Goal: Transaction & Acquisition: Book appointment/travel/reservation

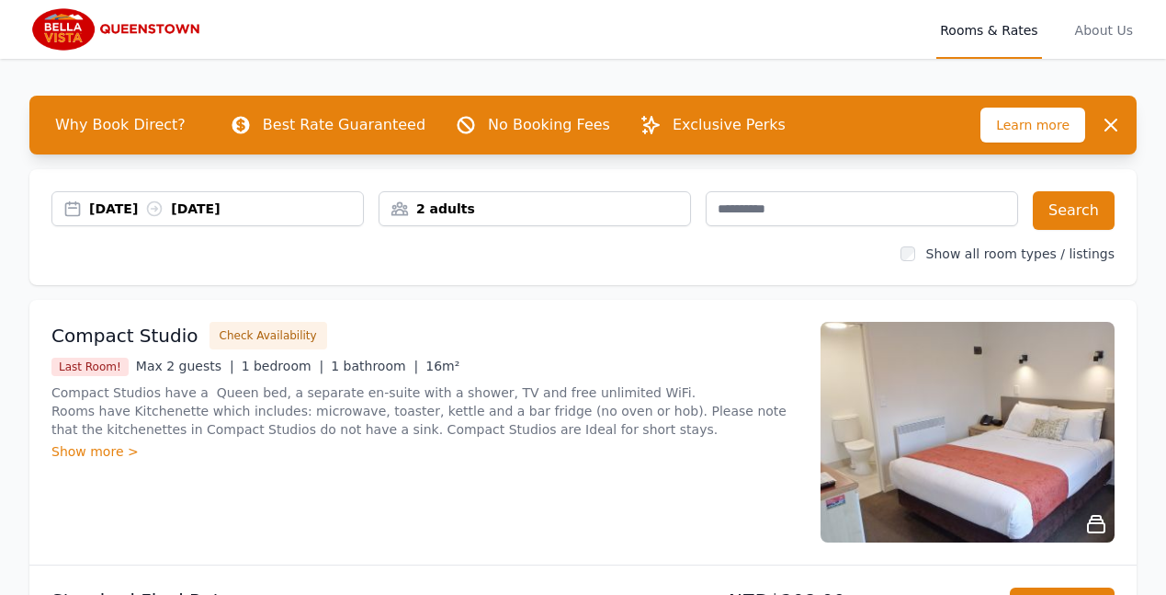
click at [279, 203] on div "[DATE] [DATE]" at bounding box center [226, 208] width 274 height 18
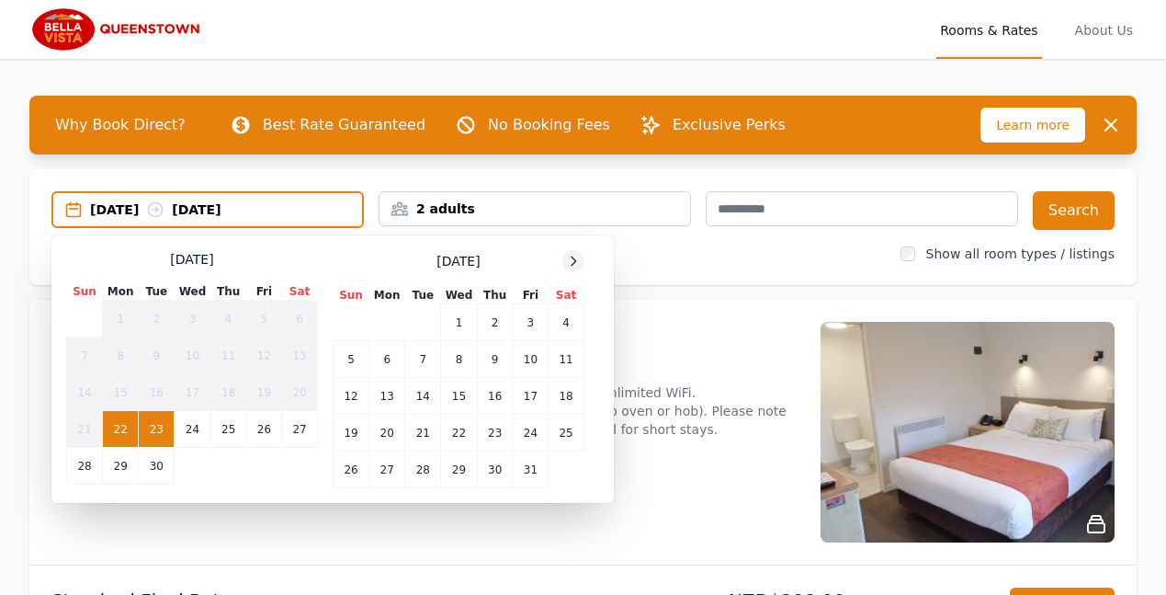
click at [572, 260] on icon at bounding box center [573, 261] width 15 height 15
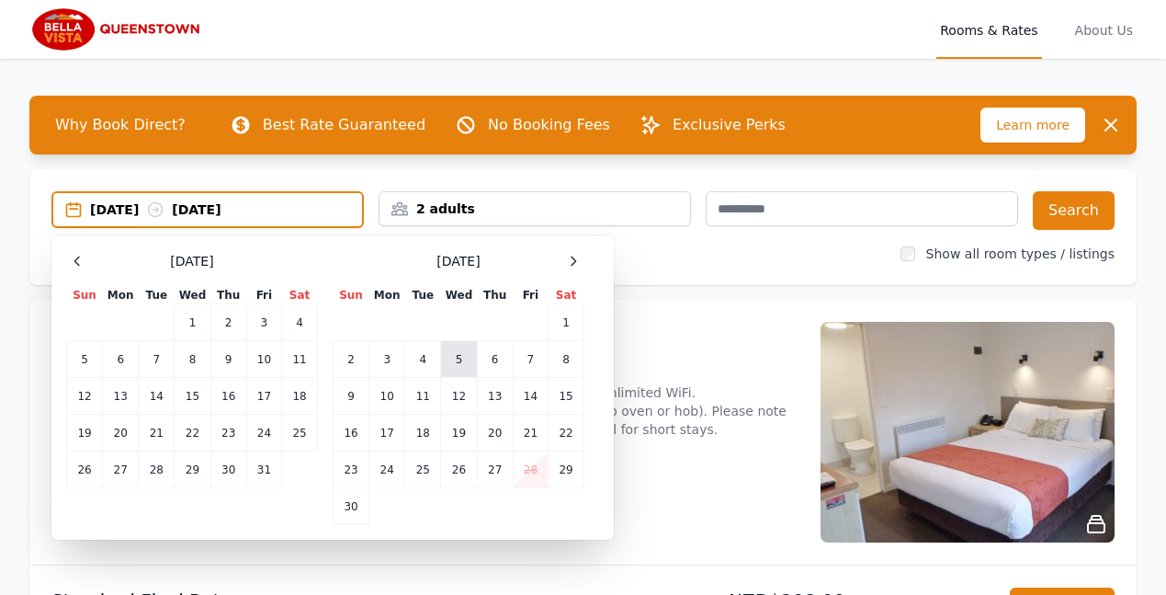
click at [457, 357] on td "5" at bounding box center [459, 359] width 36 height 37
click at [494, 358] on td "6" at bounding box center [495, 359] width 36 height 37
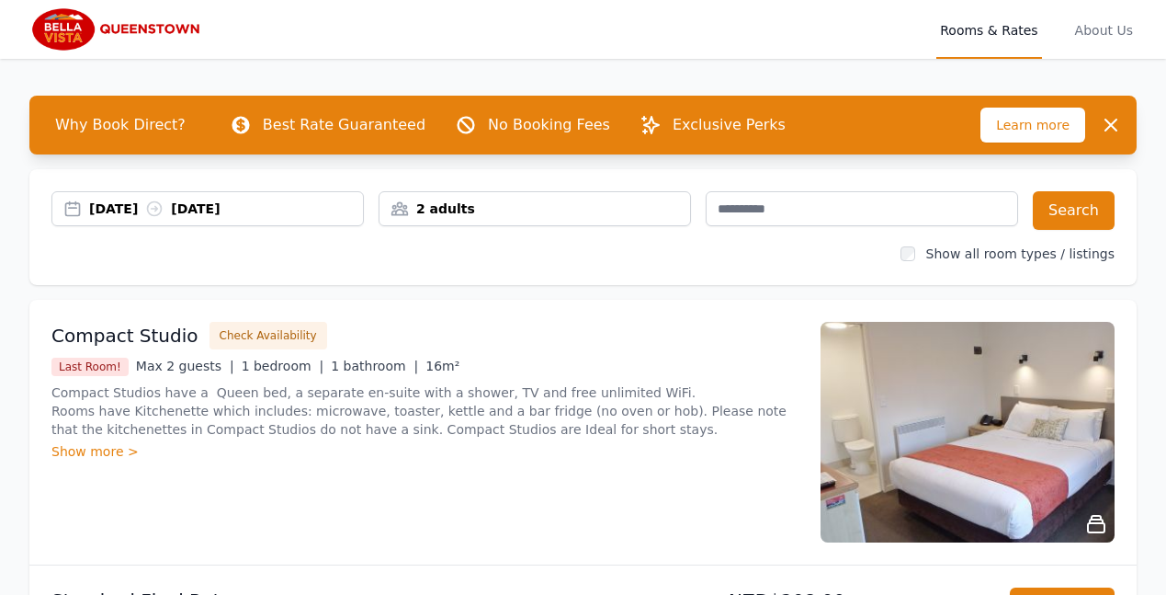
click at [436, 203] on div "2 adults" at bounding box center [535, 208] width 311 height 18
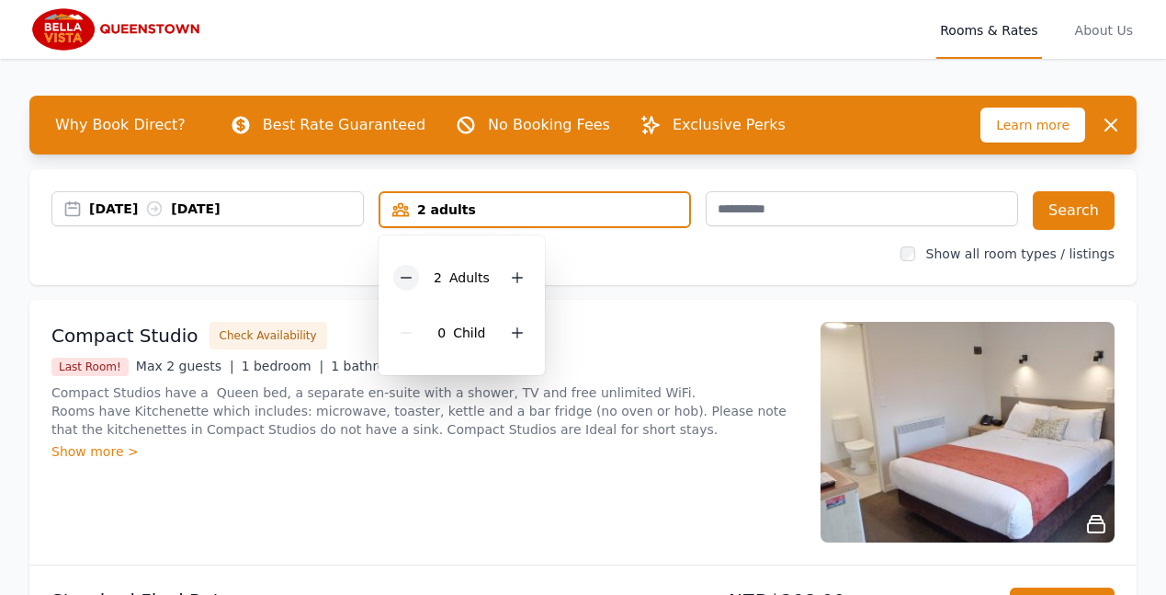
click at [407, 277] on icon at bounding box center [406, 277] width 15 height 15
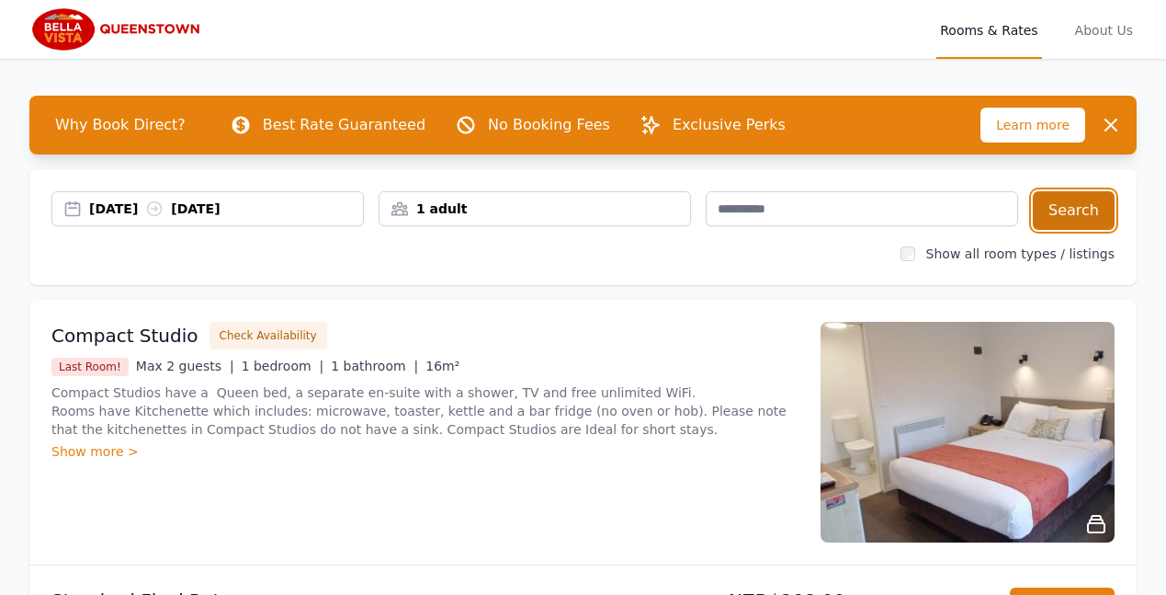
click at [1073, 210] on button "Search" at bounding box center [1074, 210] width 82 height 39
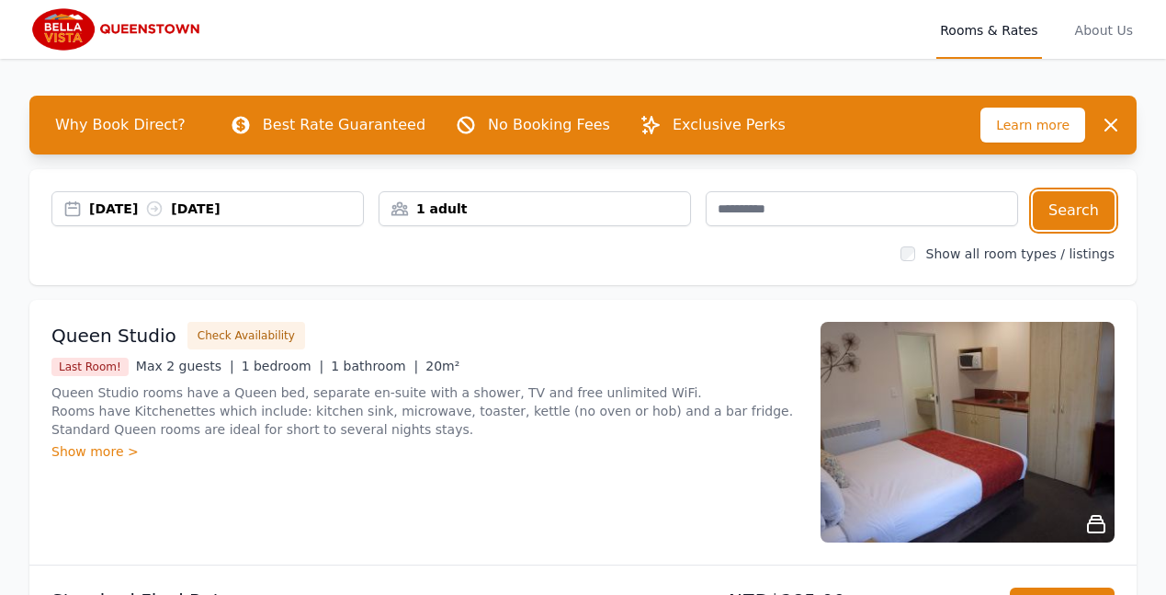
click at [153, 210] on div "05 Nov 2025 06 Nov 2025" at bounding box center [226, 208] width 274 height 18
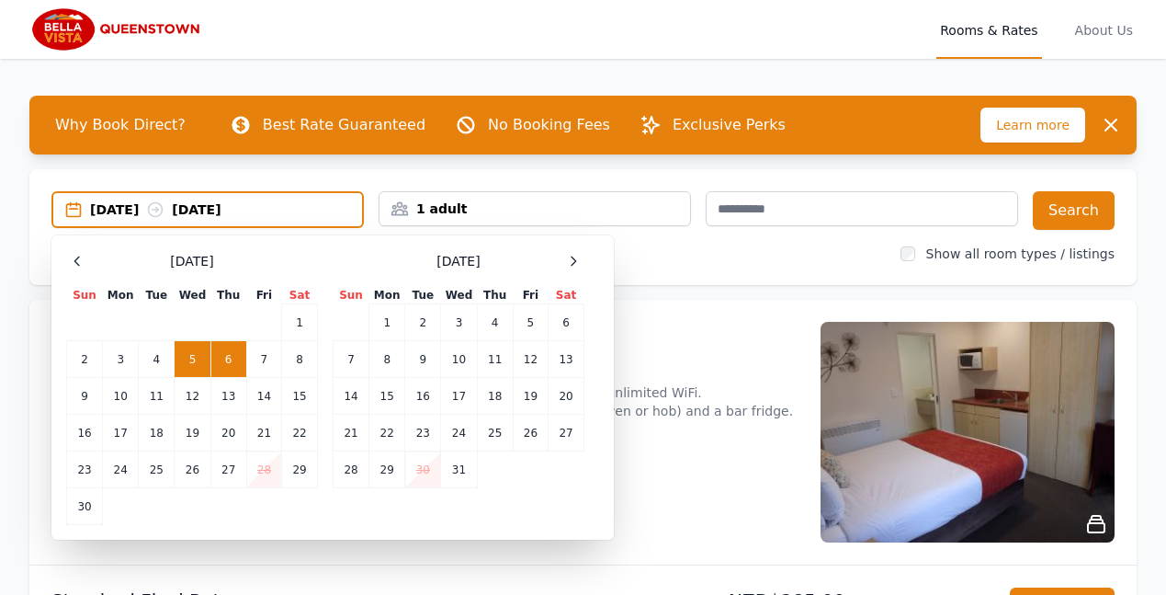
click at [223, 351] on td "6" at bounding box center [228, 359] width 36 height 37
click at [260, 356] on td "7" at bounding box center [263, 359] width 35 height 37
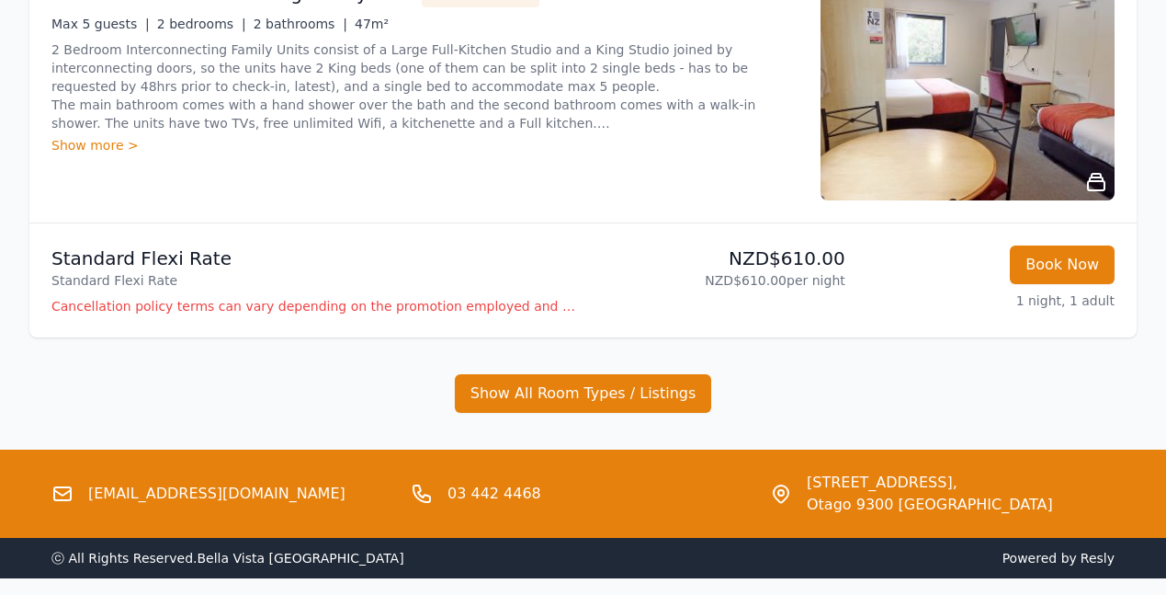
scroll to position [2020, 0]
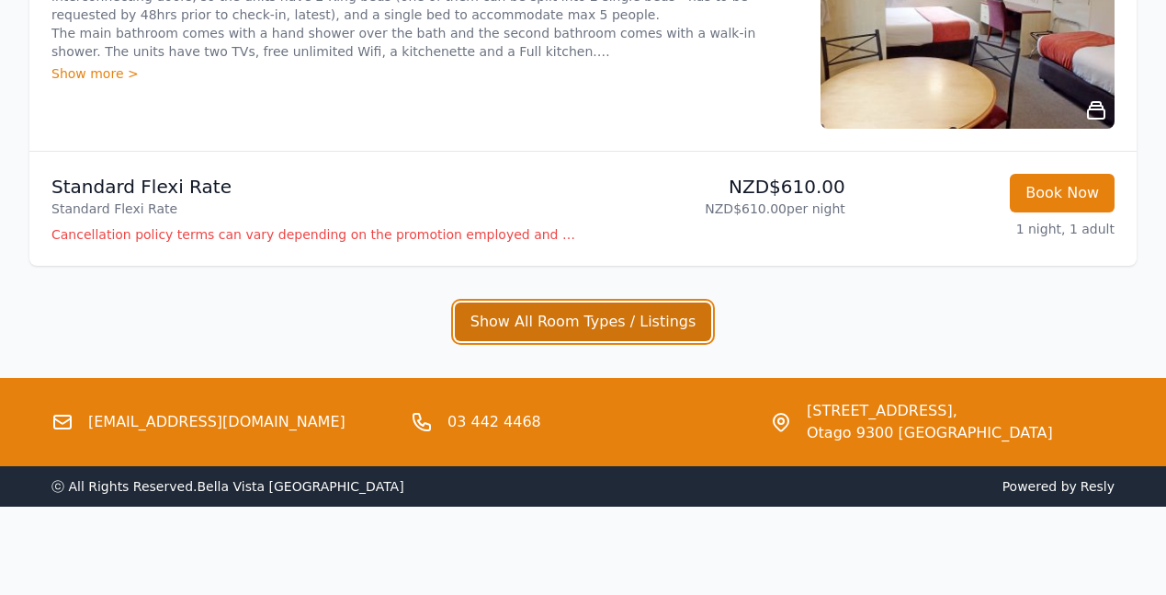
click at [585, 321] on button "Show All Room Types / Listings" at bounding box center [583, 321] width 257 height 39
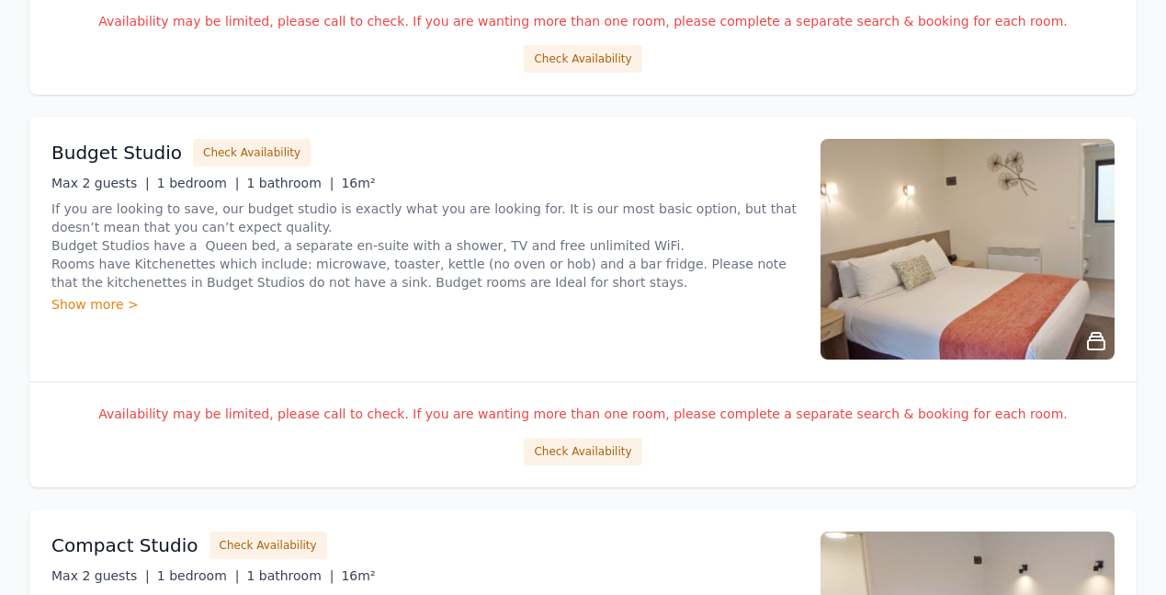
scroll to position [2486, 0]
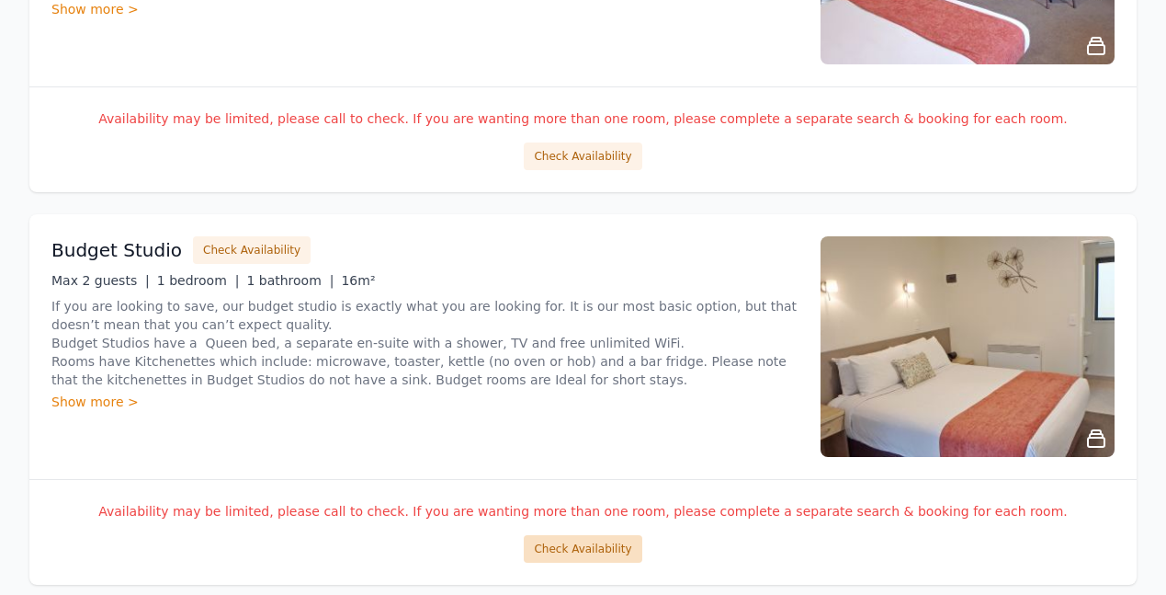
click at [569, 546] on button "Check Availability" at bounding box center [583, 549] width 118 height 28
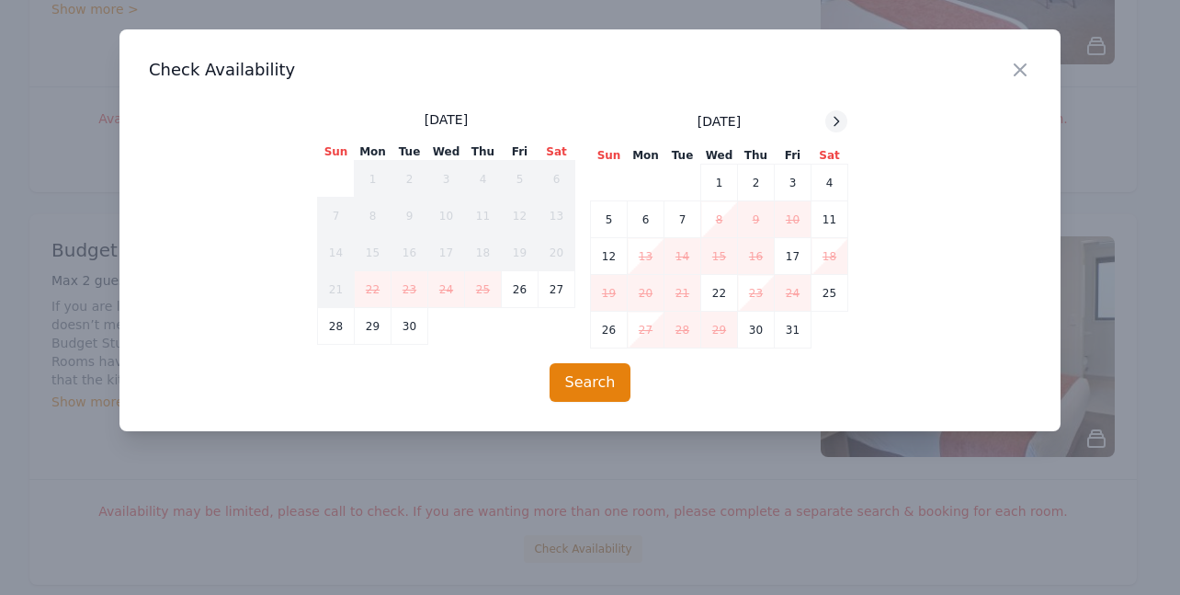
click at [838, 120] on icon at bounding box center [836, 121] width 5 height 8
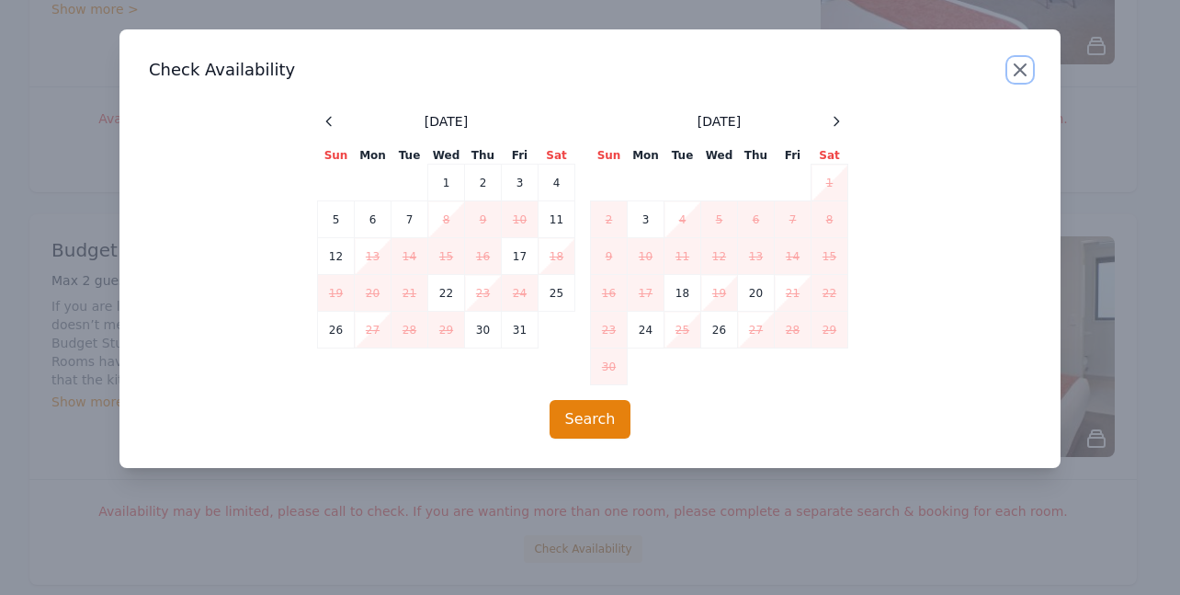
click at [1023, 62] on icon "button" at bounding box center [1020, 70] width 22 height 22
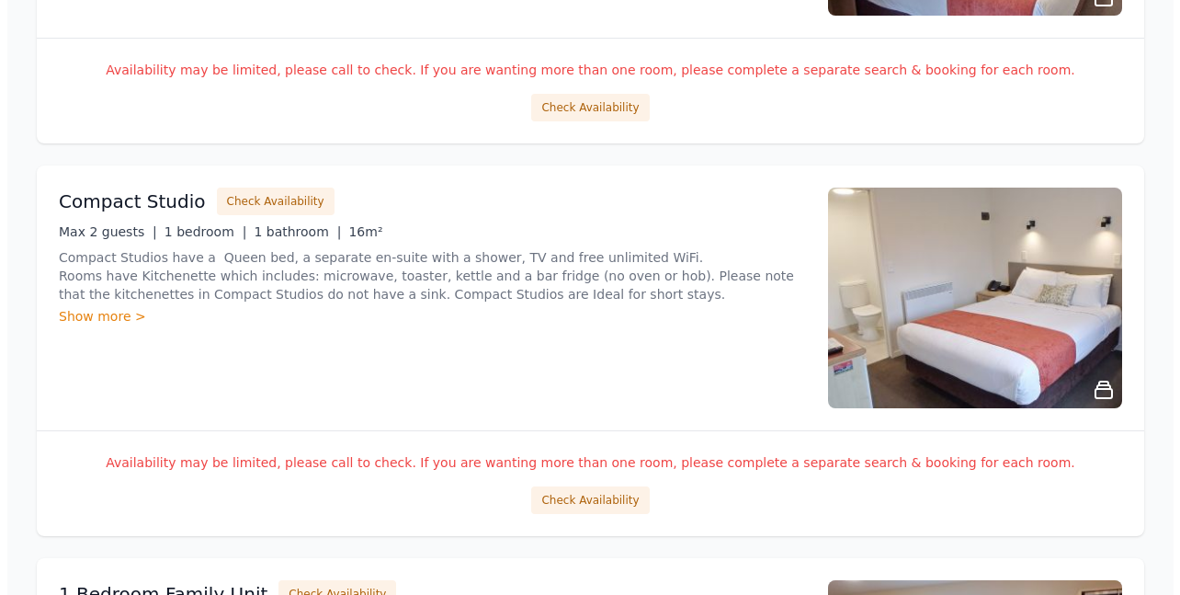
scroll to position [3013, 0]
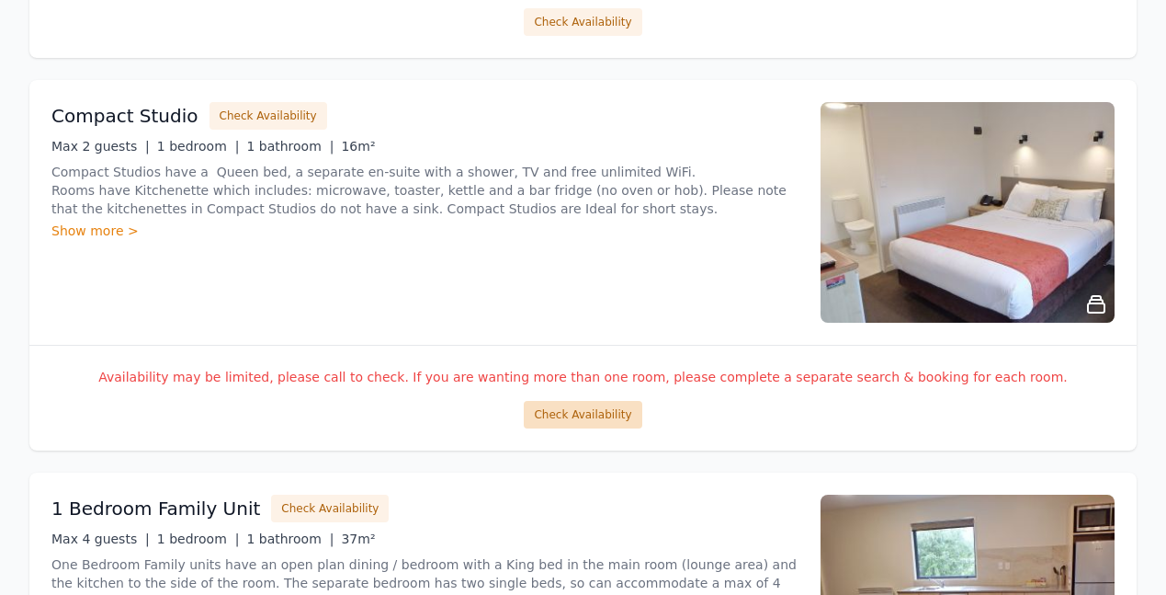
click at [560, 413] on button "Check Availability" at bounding box center [583, 415] width 118 height 28
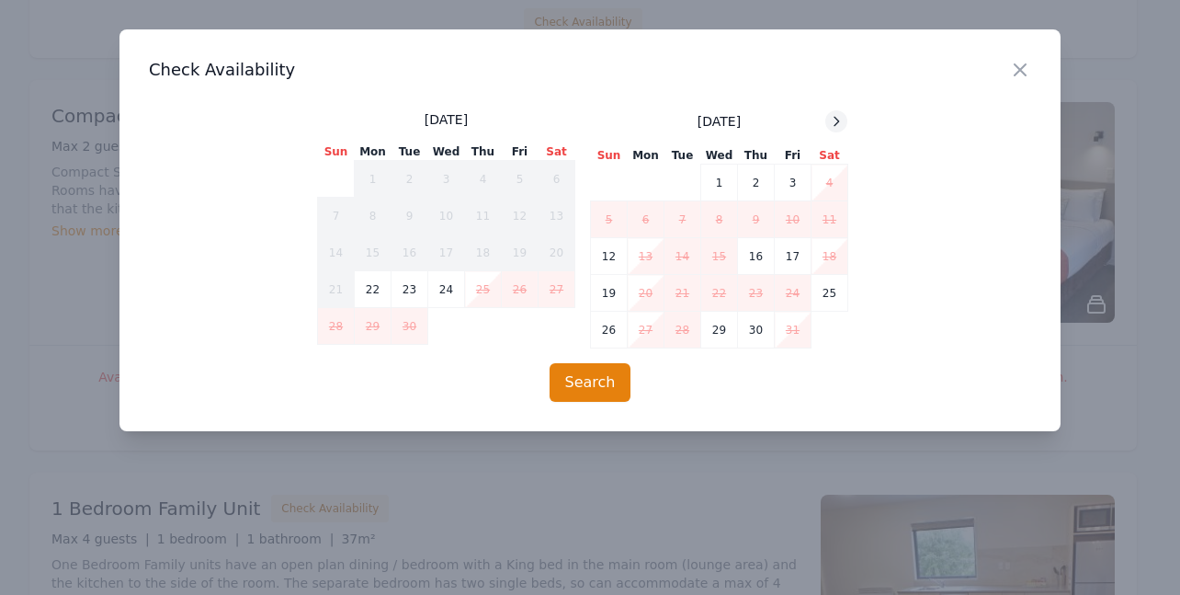
click at [834, 121] on icon at bounding box center [836, 121] width 15 height 15
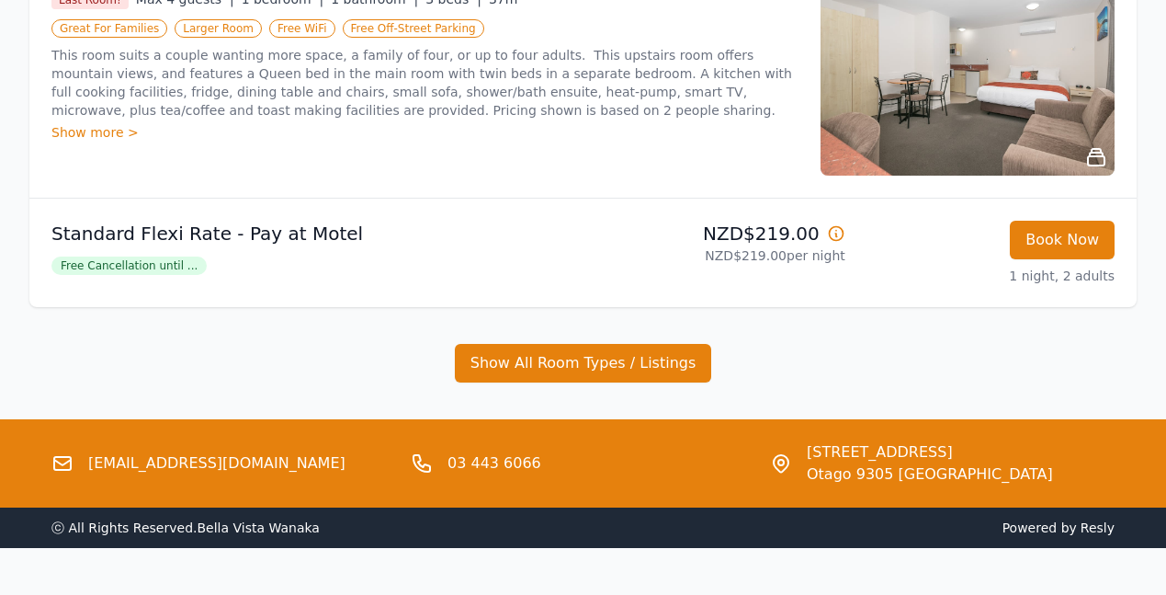
scroll to position [421, 0]
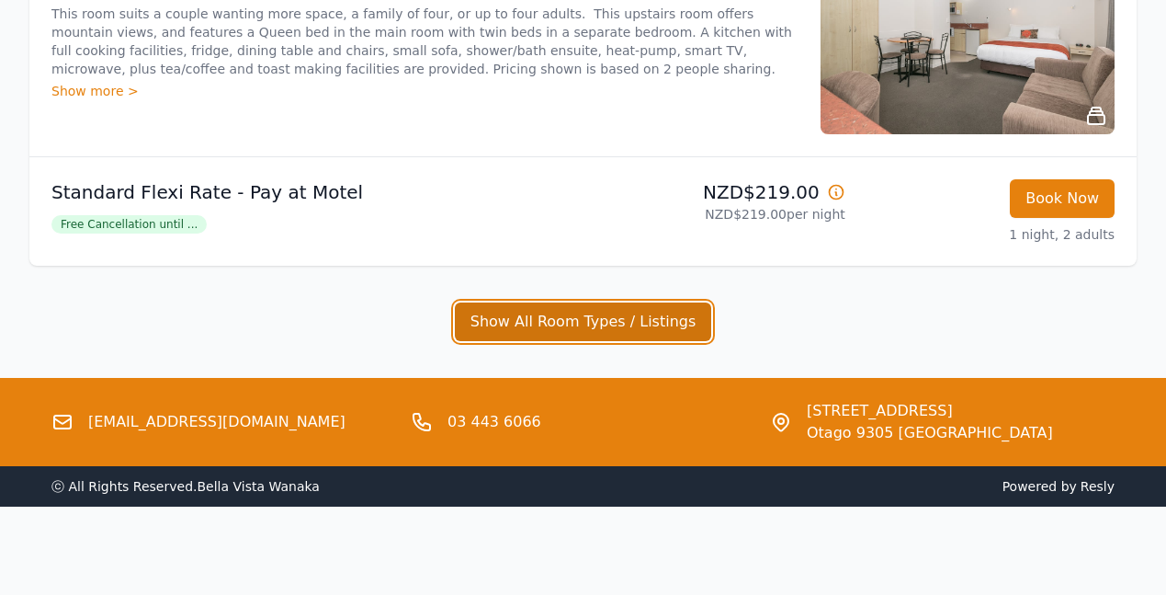
click at [583, 321] on button "Show All Room Types / Listings" at bounding box center [583, 321] width 257 height 39
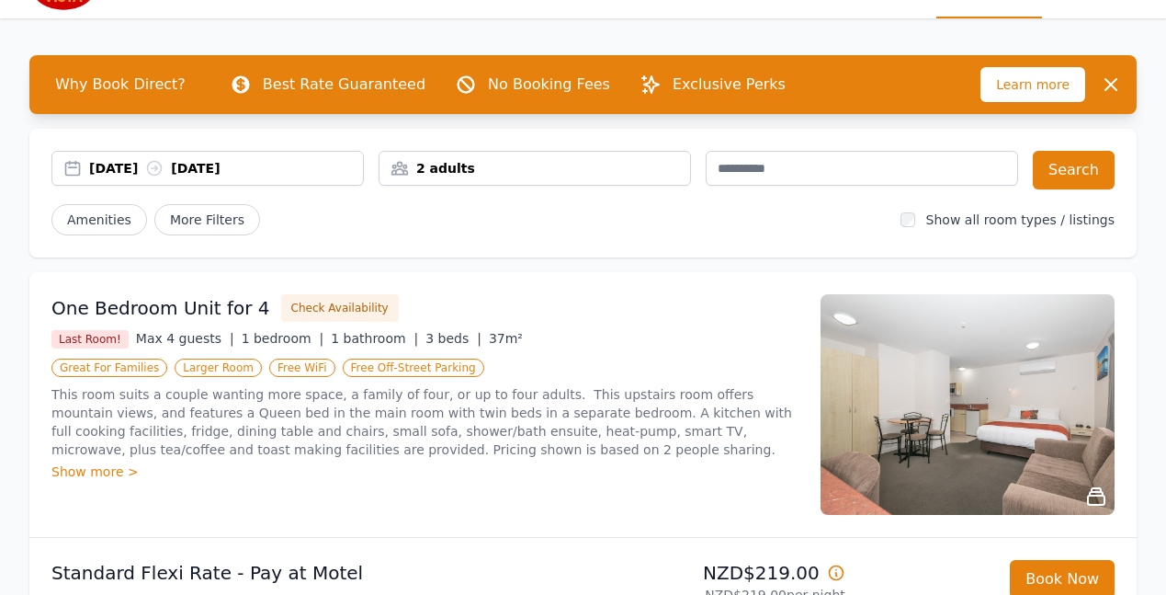
scroll to position [0, 0]
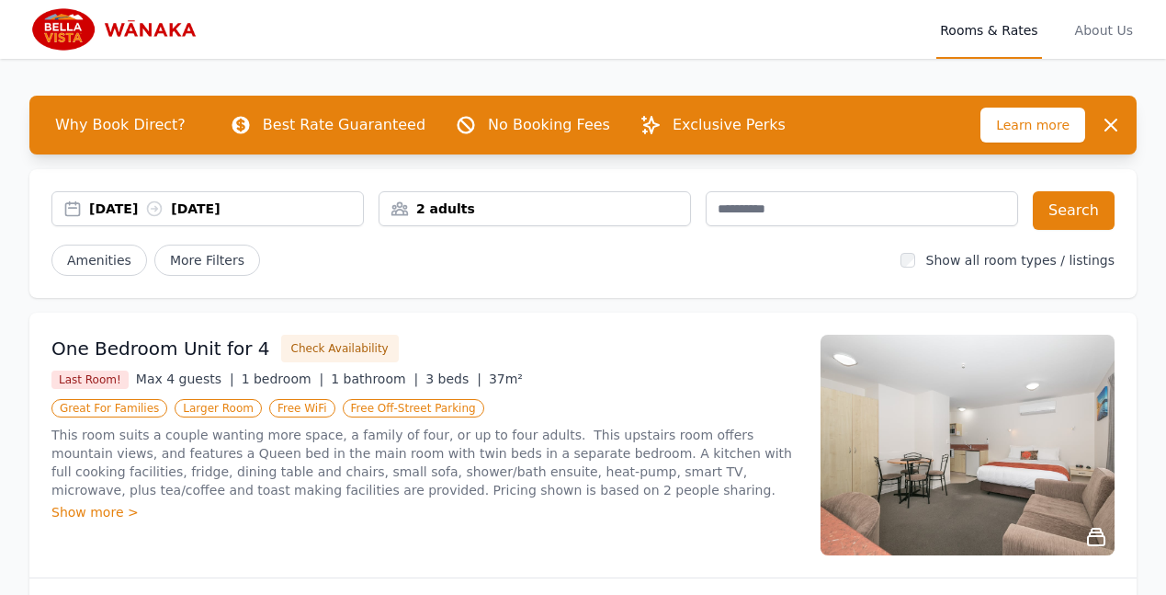
click at [163, 206] on div "[DATE] [DATE]" at bounding box center [226, 208] width 274 height 18
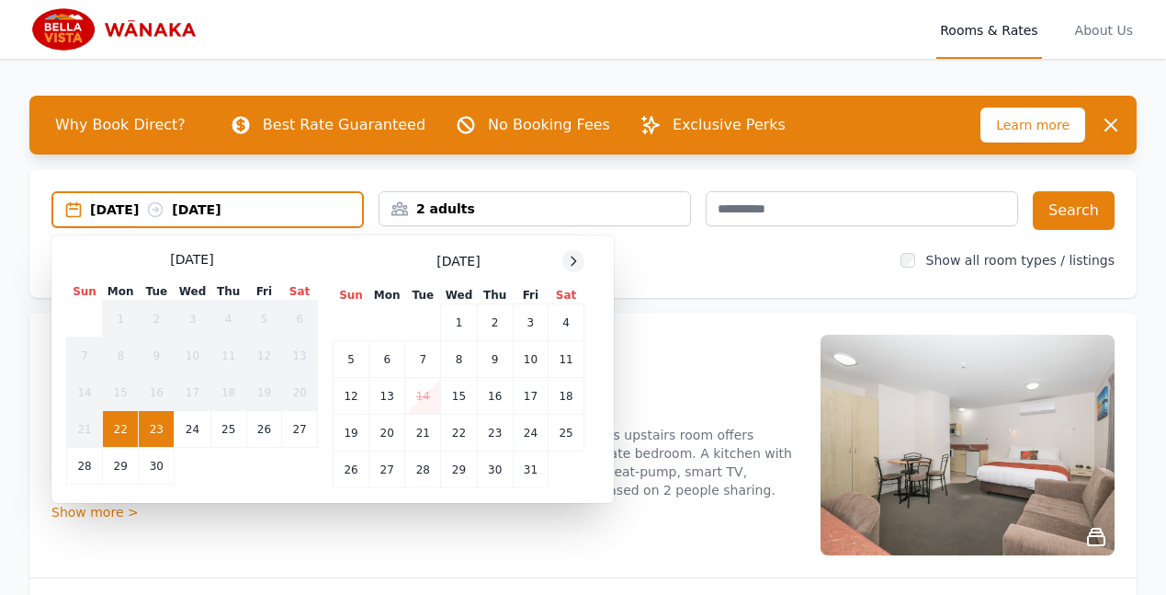
click at [570, 264] on icon at bounding box center [573, 261] width 15 height 15
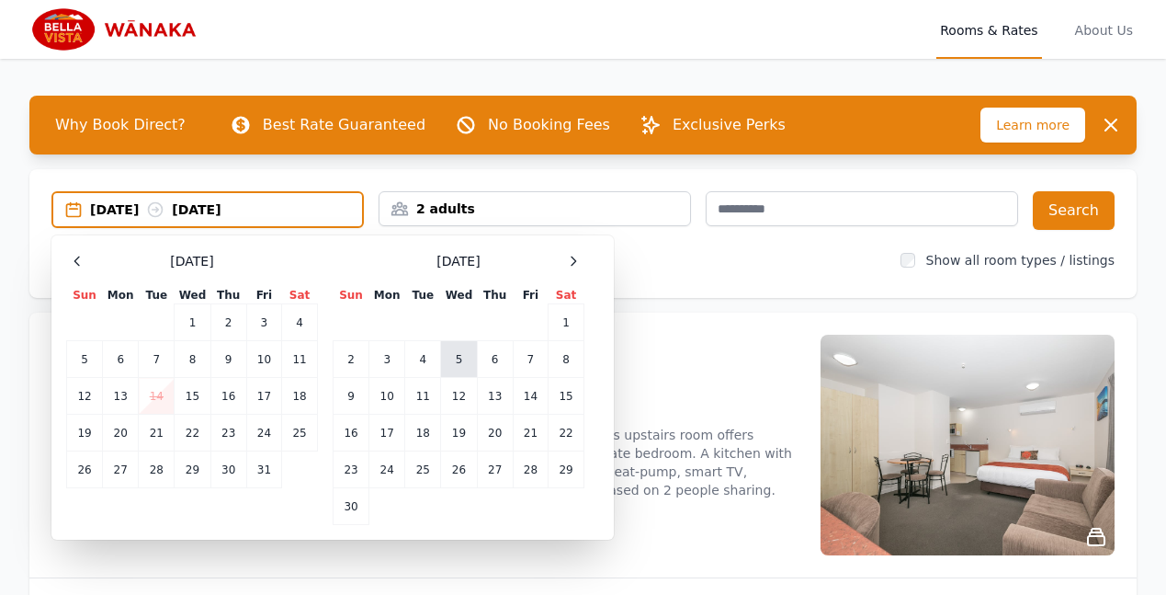
click at [460, 357] on td "5" at bounding box center [459, 359] width 36 height 37
click at [492, 358] on td "6" at bounding box center [495, 359] width 36 height 37
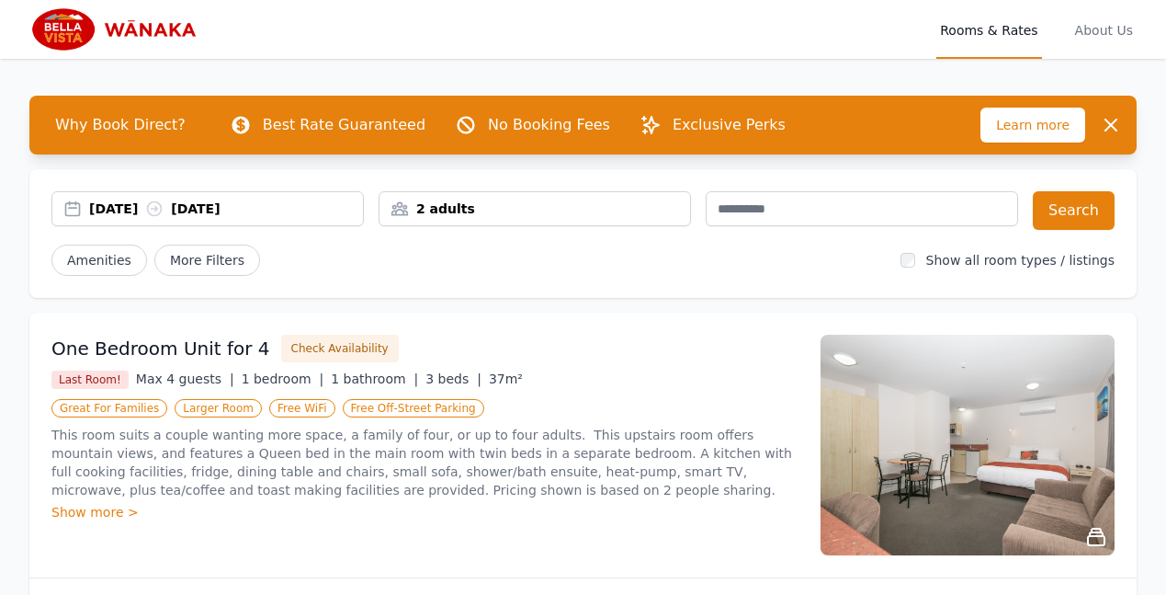
click at [410, 205] on div "2 adults" at bounding box center [535, 208] width 311 height 18
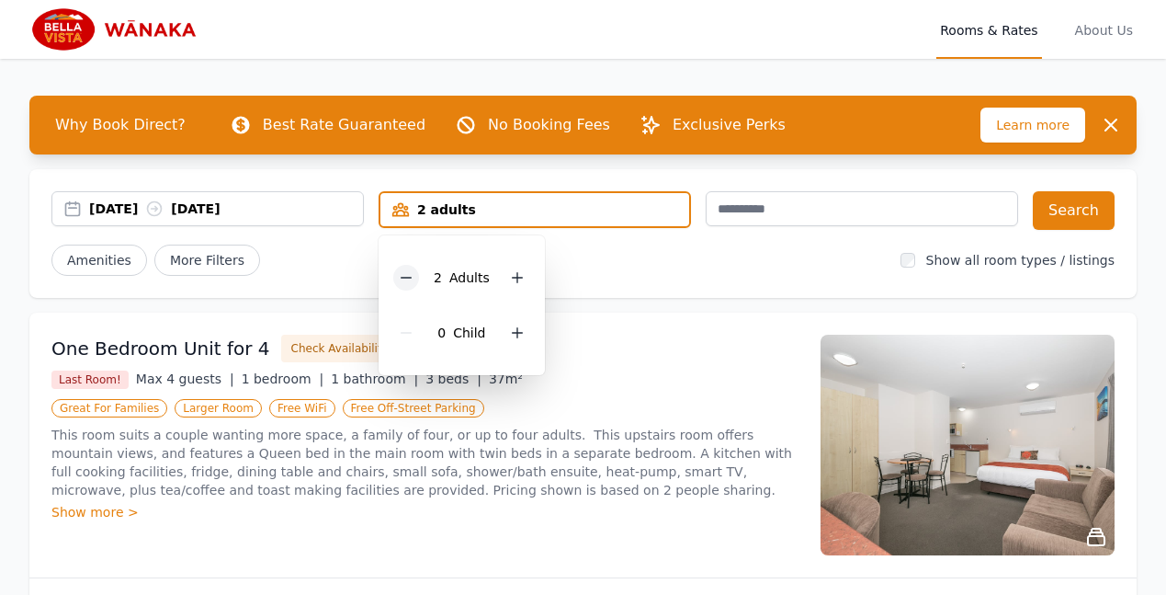
click at [412, 277] on icon at bounding box center [406, 277] width 15 height 15
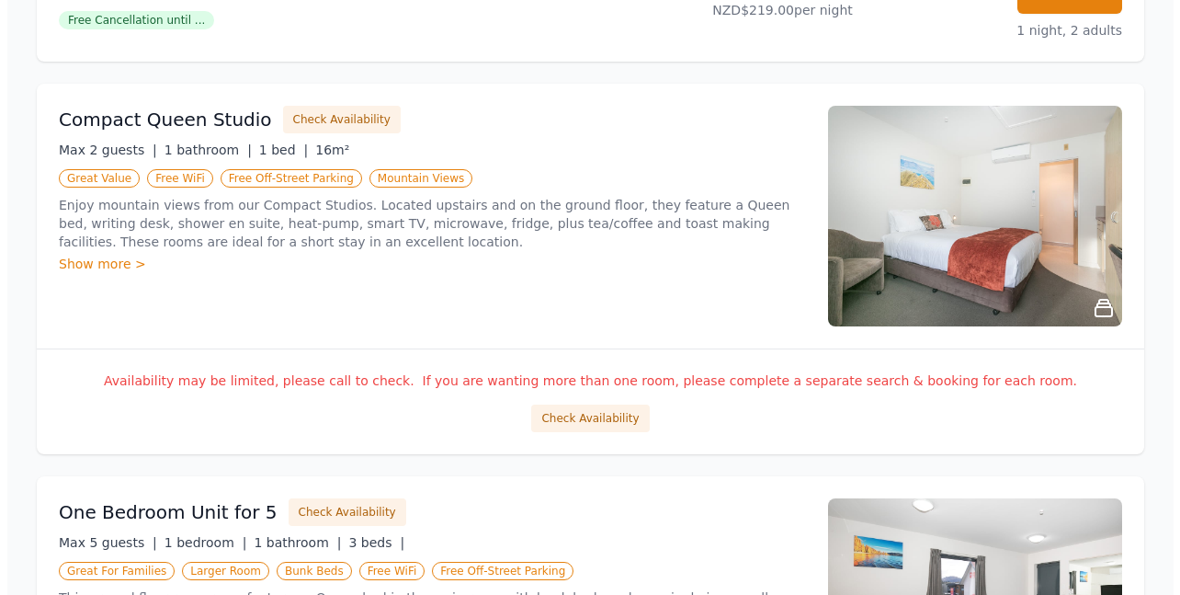
scroll to position [650, 0]
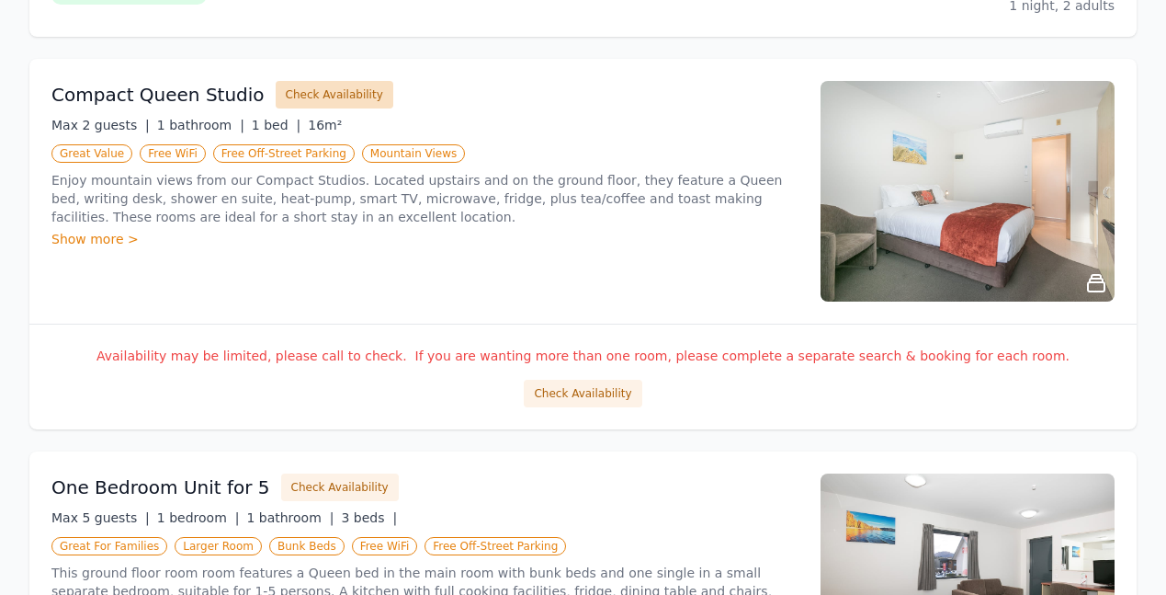
click at [296, 95] on button "Check Availability" at bounding box center [335, 95] width 118 height 28
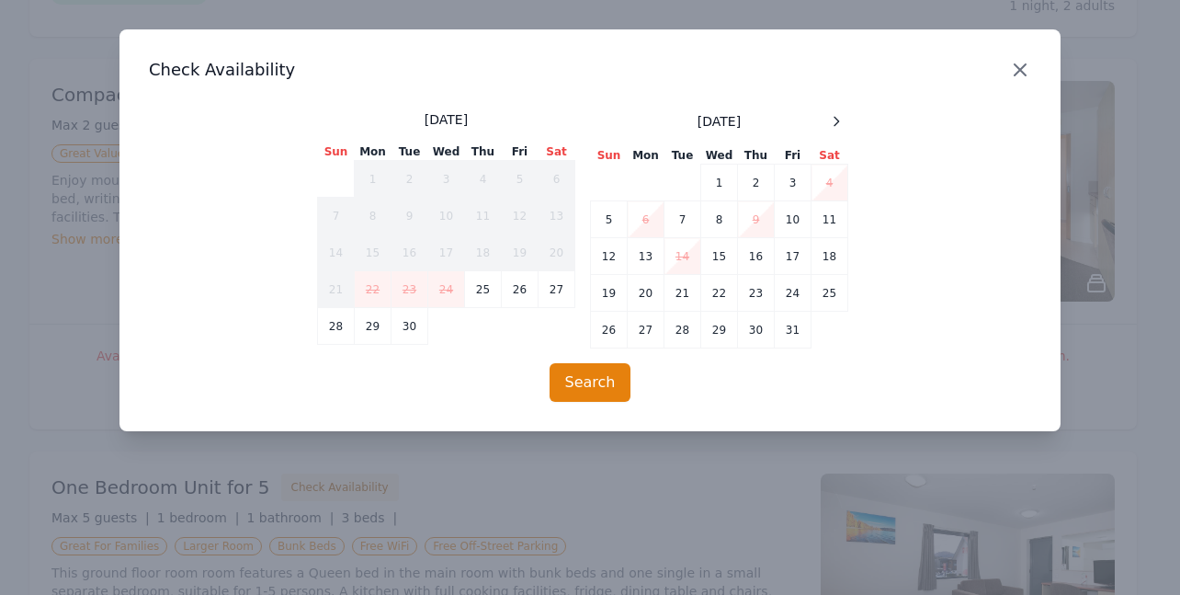
click at [1022, 69] on icon "button" at bounding box center [1020, 69] width 11 height 11
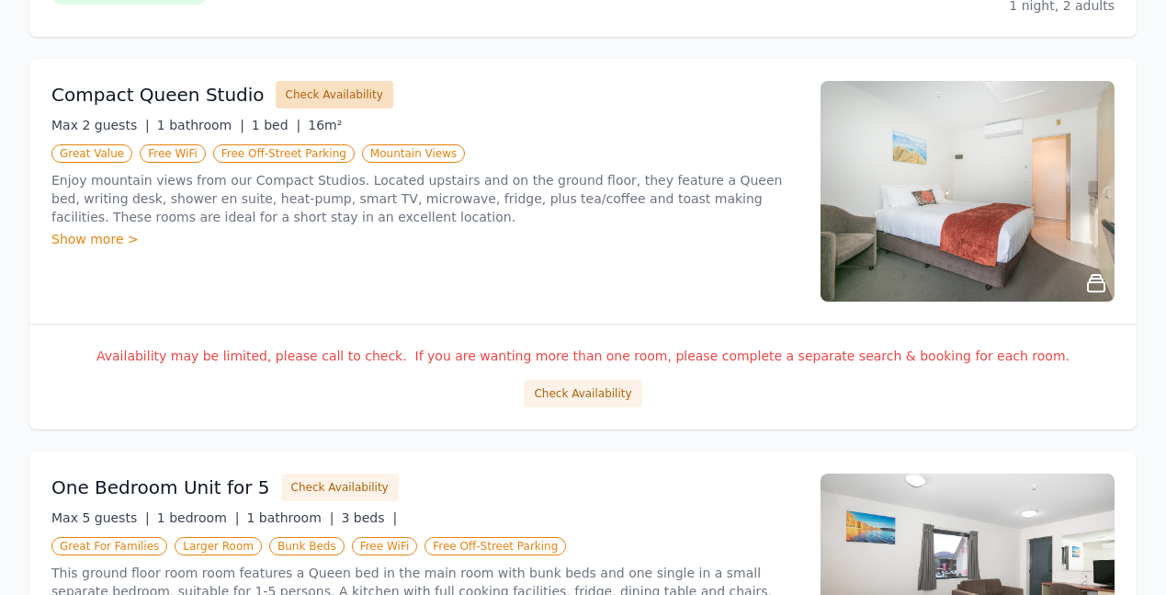
click at [286, 92] on button "Check Availability" at bounding box center [335, 95] width 118 height 28
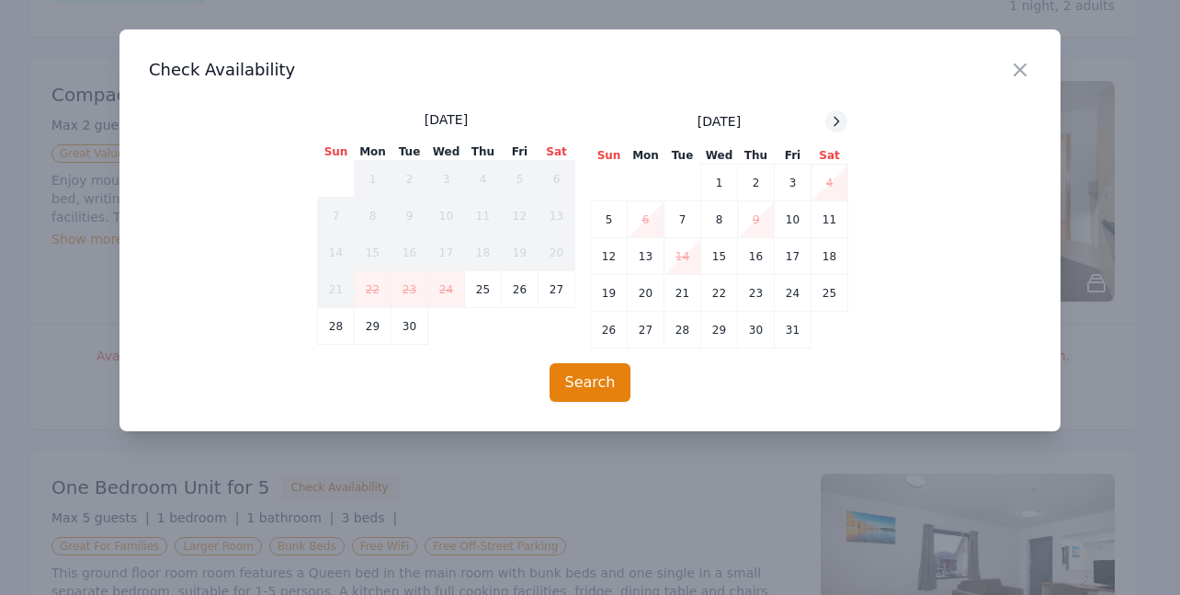
click at [834, 122] on icon at bounding box center [836, 121] width 15 height 15
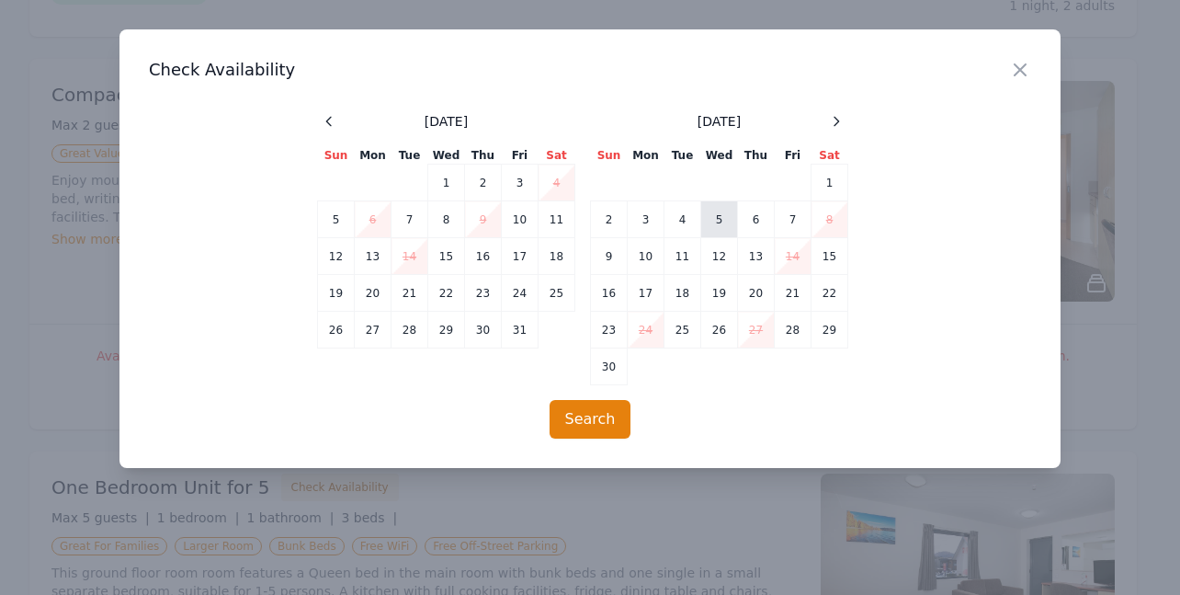
click at [717, 220] on td "5" at bounding box center [719, 219] width 37 height 37
click at [584, 415] on button "Search" at bounding box center [591, 419] width 82 height 39
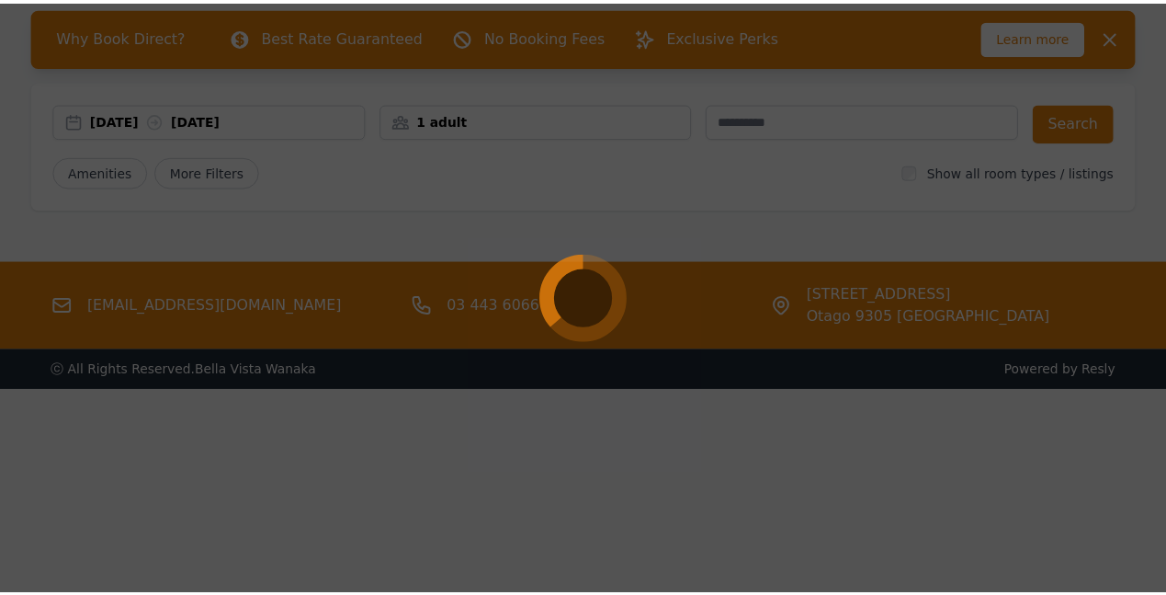
scroll to position [88, 0]
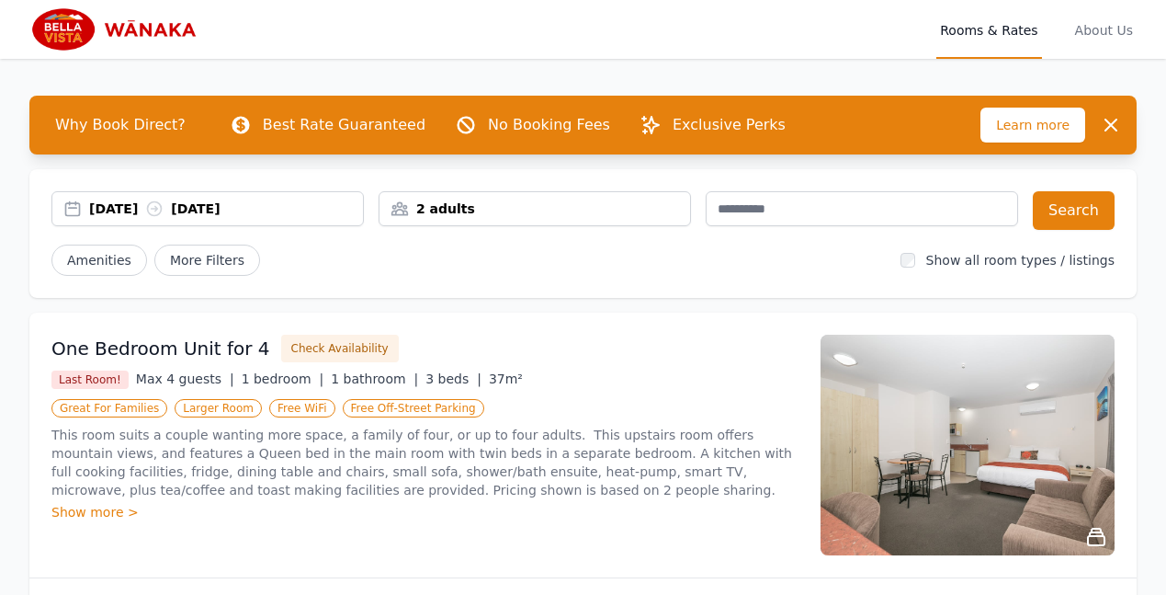
click at [299, 200] on div "[DATE] [DATE]" at bounding box center [226, 208] width 274 height 18
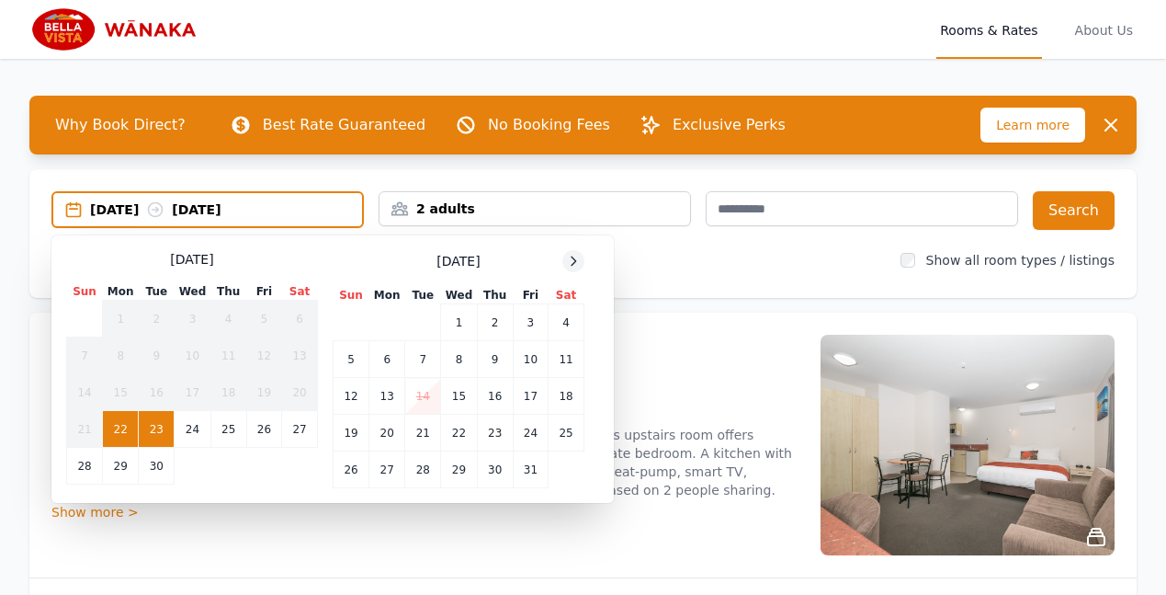
click at [571, 262] on icon at bounding box center [573, 261] width 15 height 15
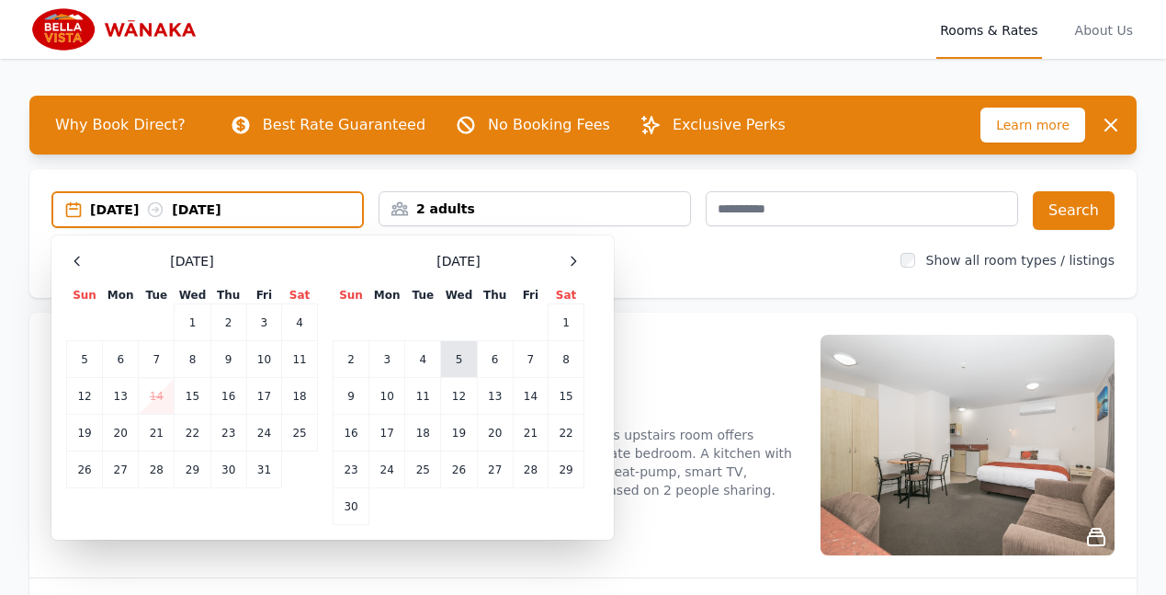
click at [458, 357] on td "5" at bounding box center [459, 359] width 36 height 37
click at [246, 210] on div "05 Nov 2025 --" at bounding box center [226, 209] width 272 height 18
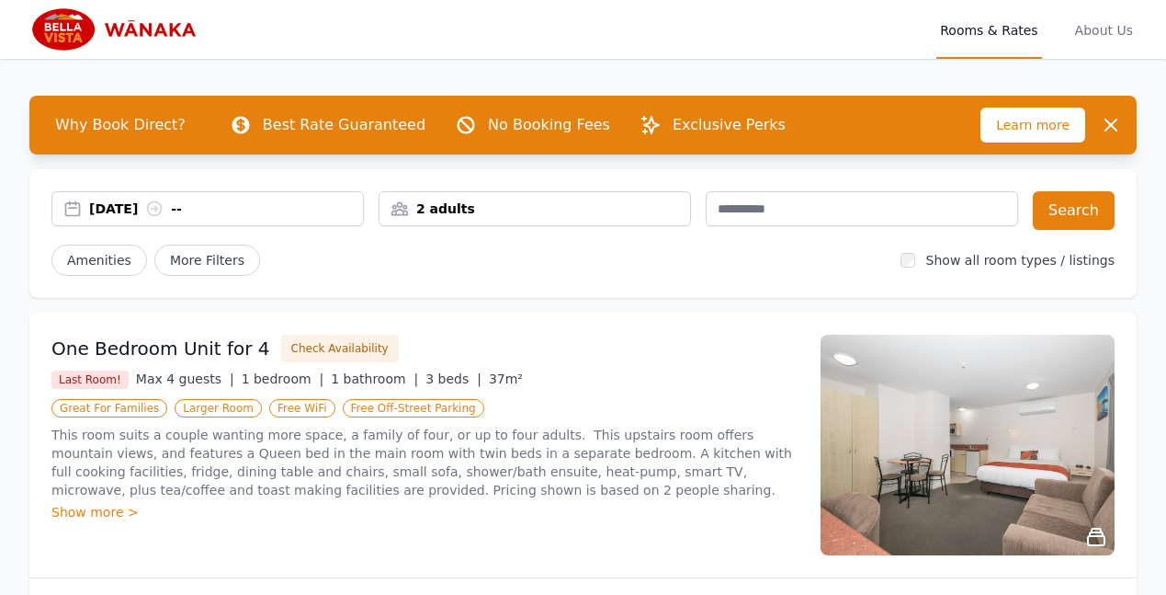
click at [232, 209] on div "05 Nov 2025 --" at bounding box center [226, 208] width 274 height 18
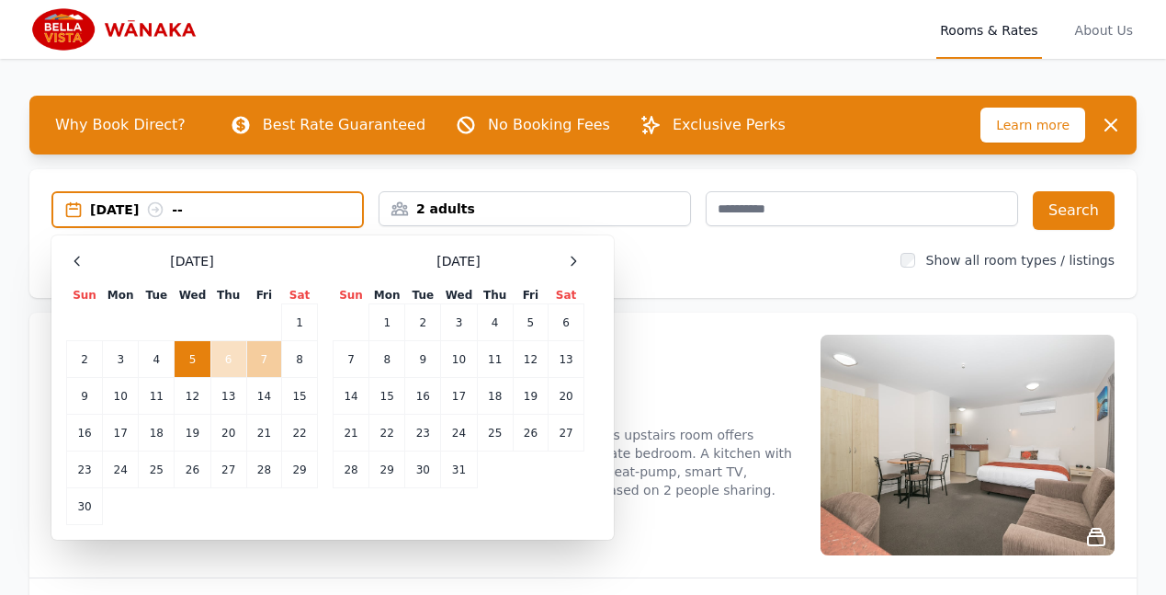
click at [262, 357] on td "7" at bounding box center [263, 359] width 35 height 37
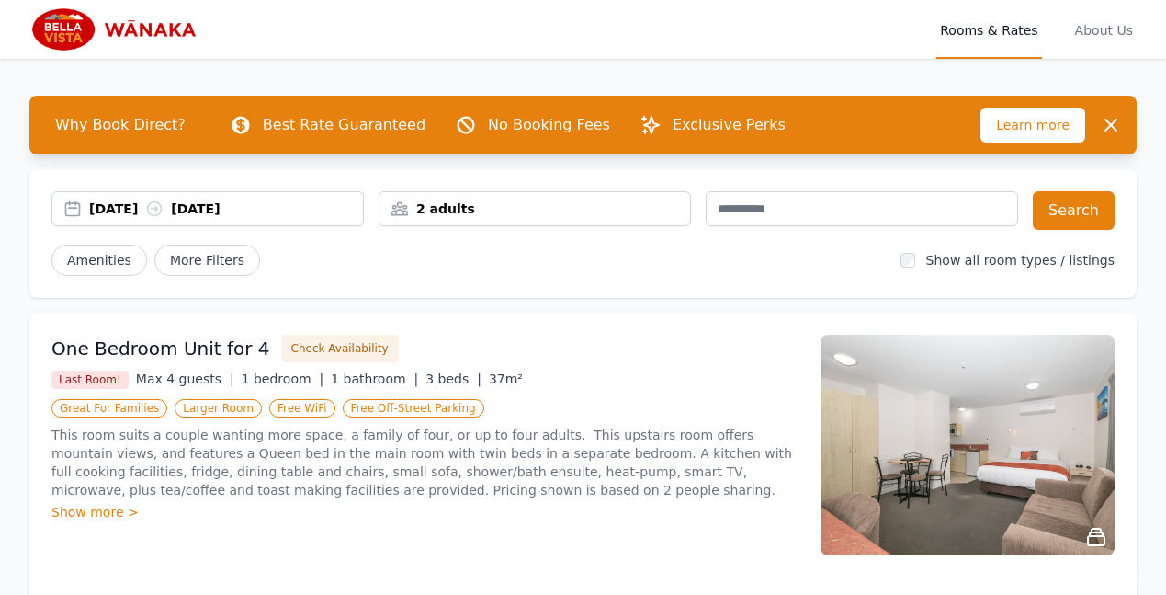
click at [396, 205] on div "2 adults" at bounding box center [535, 208] width 311 height 18
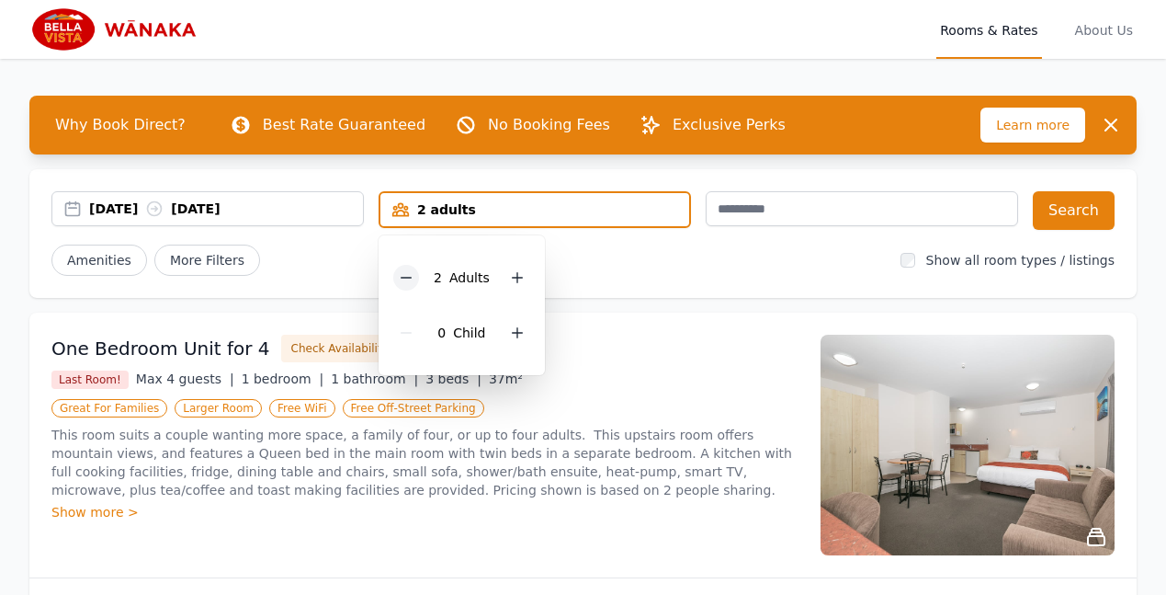
click at [408, 279] on icon at bounding box center [406, 277] width 15 height 15
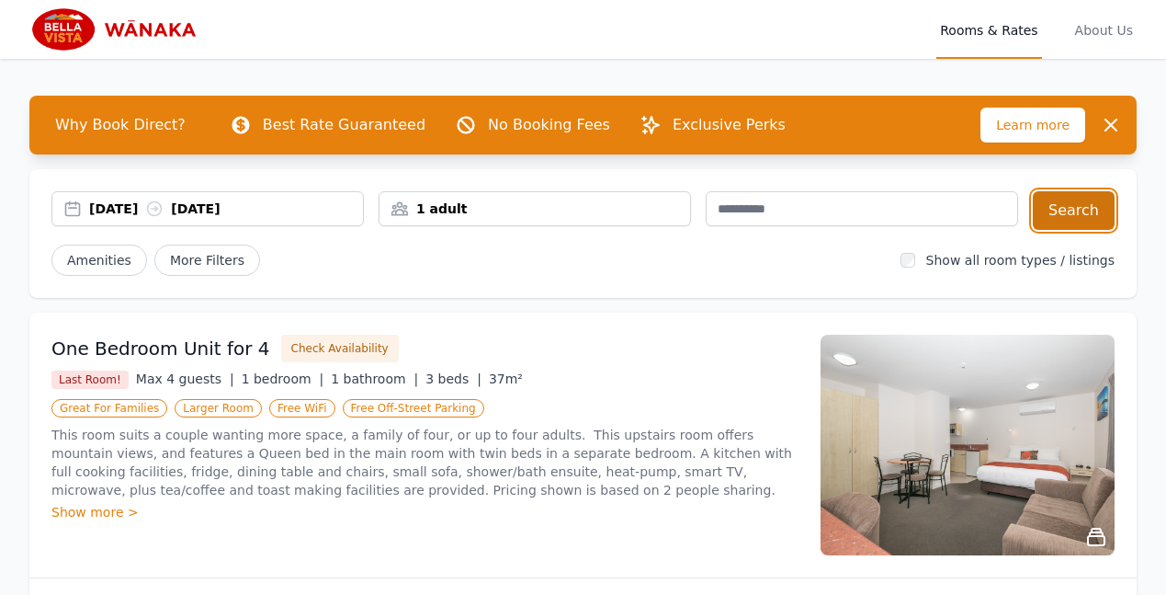
click at [1076, 208] on button "Search" at bounding box center [1074, 210] width 82 height 39
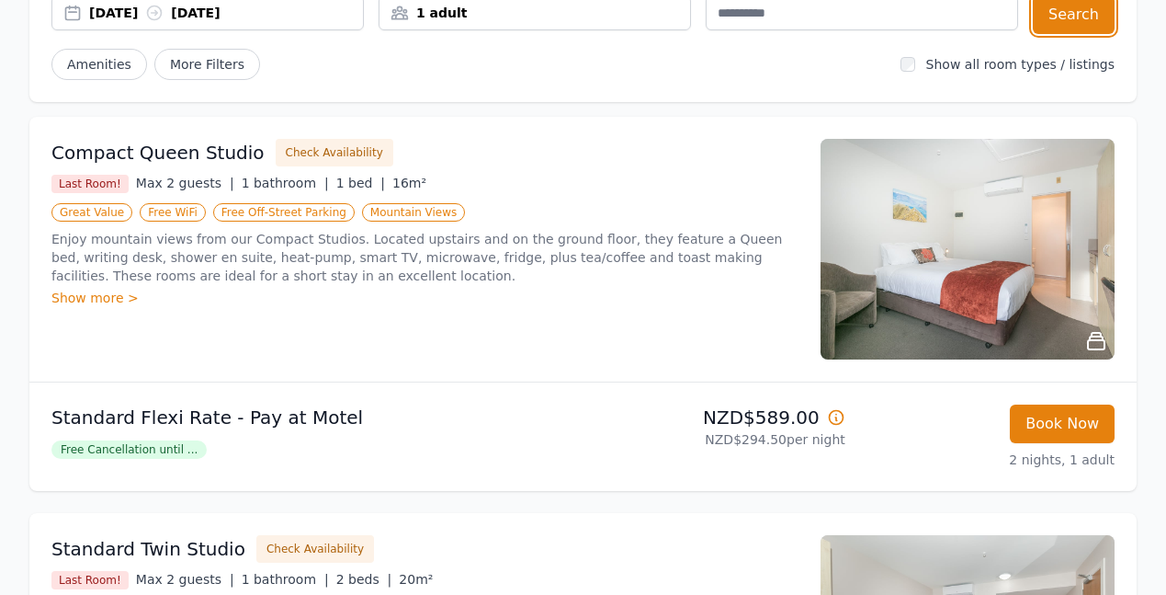
scroll to position [269, 0]
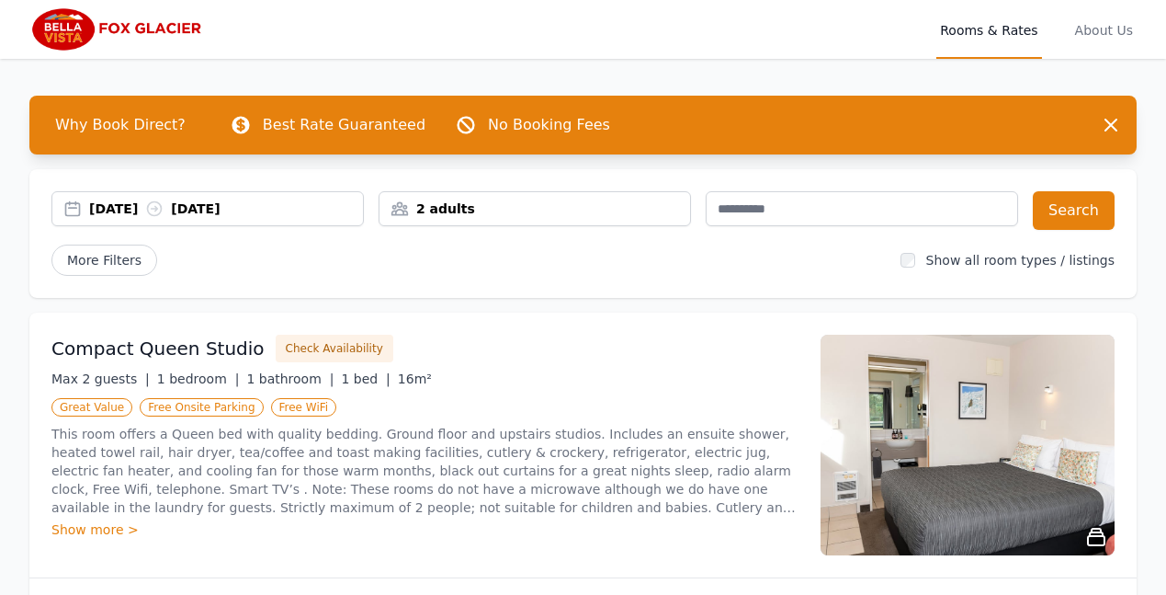
click at [280, 204] on div "[DATE] [DATE]" at bounding box center [226, 208] width 274 height 18
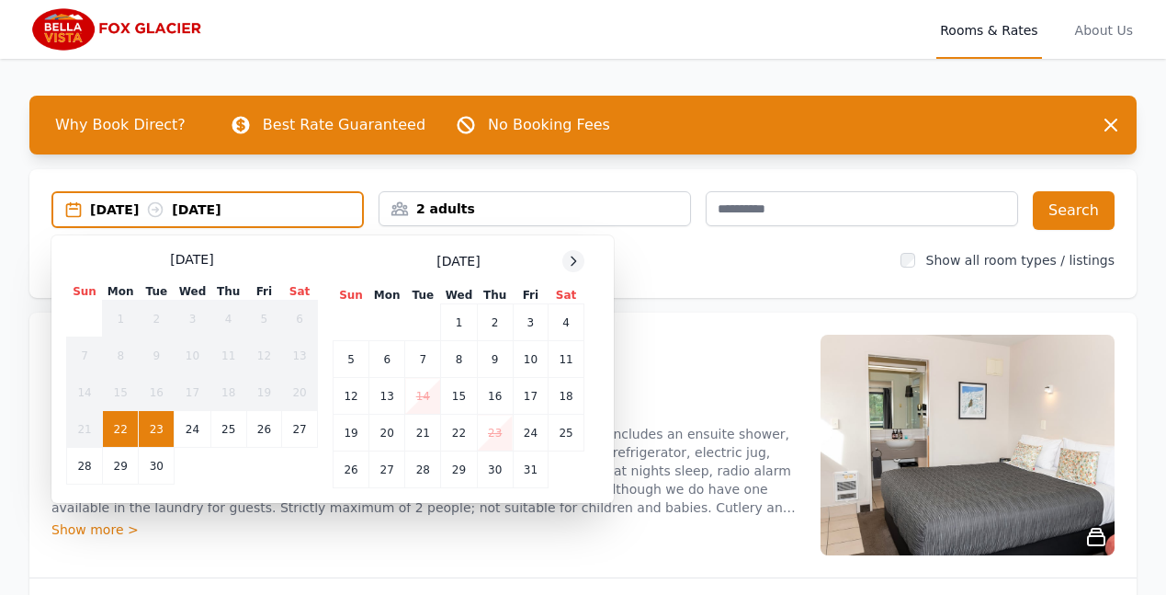
click at [570, 260] on icon at bounding box center [573, 261] width 15 height 15
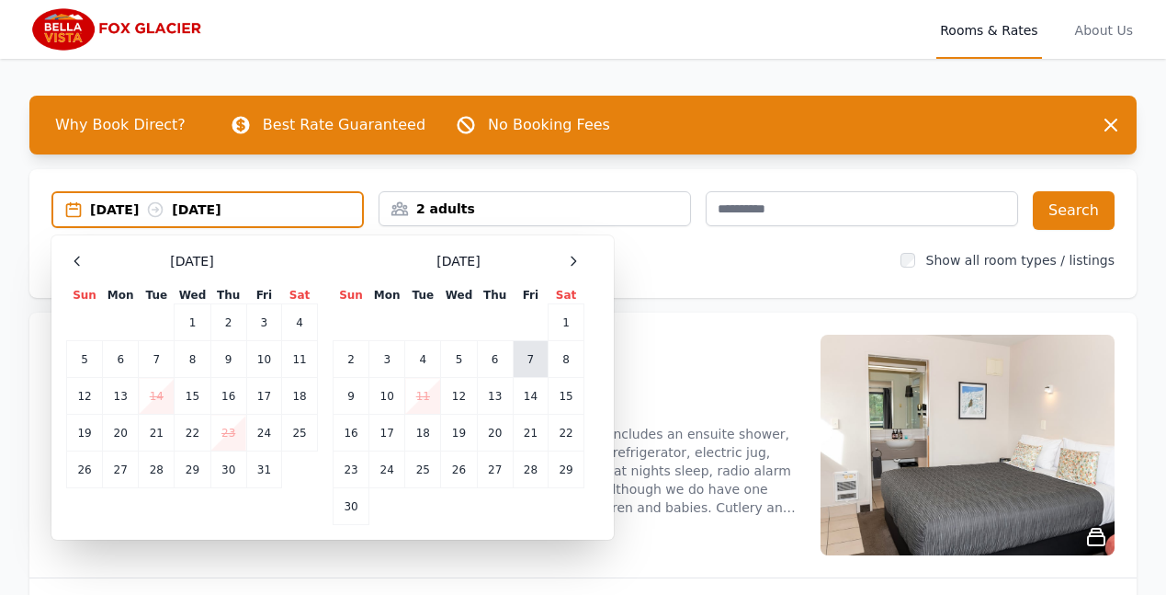
click at [532, 356] on td "7" at bounding box center [530, 359] width 35 height 37
click at [563, 357] on td "8" at bounding box center [567, 359] width 36 height 37
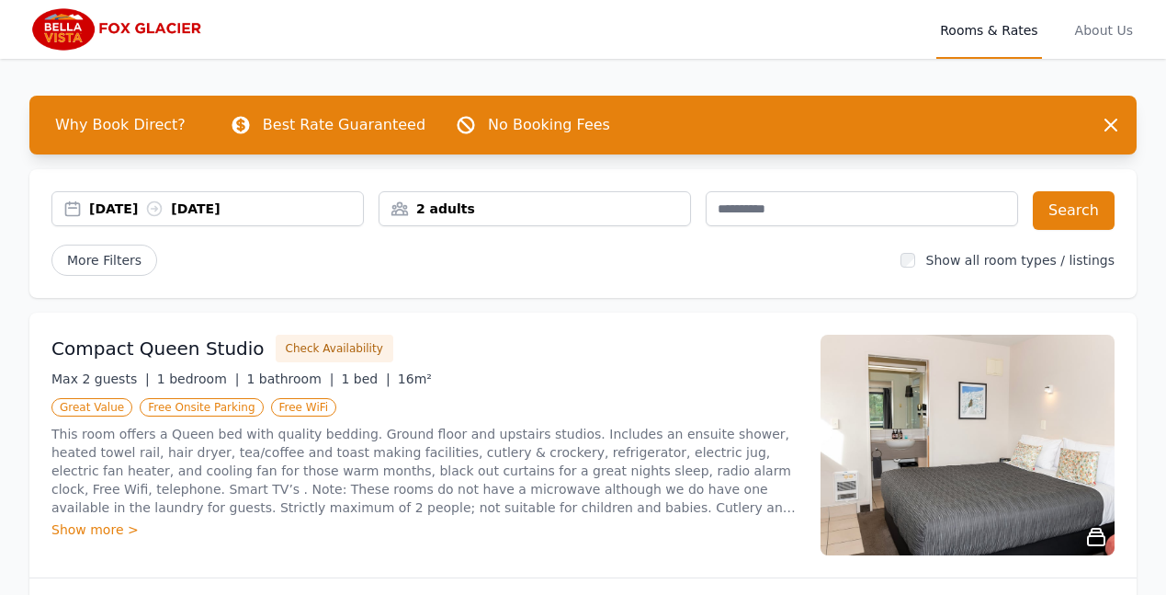
click at [403, 210] on div "2 adults" at bounding box center [535, 208] width 311 height 18
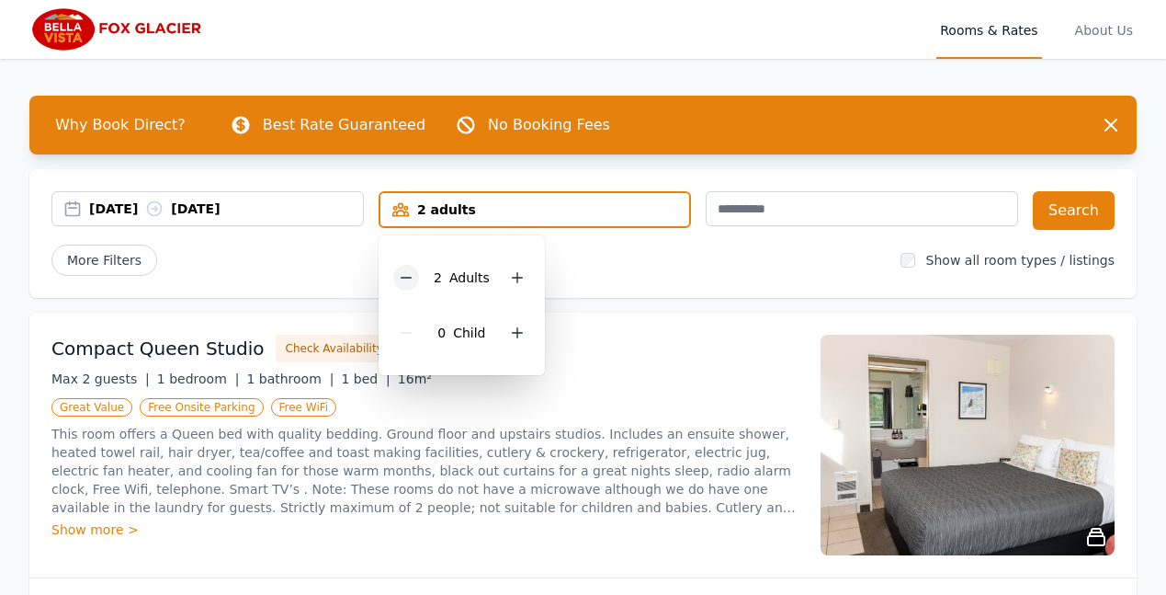
click at [407, 278] on icon at bounding box center [407, 278] width 10 height 0
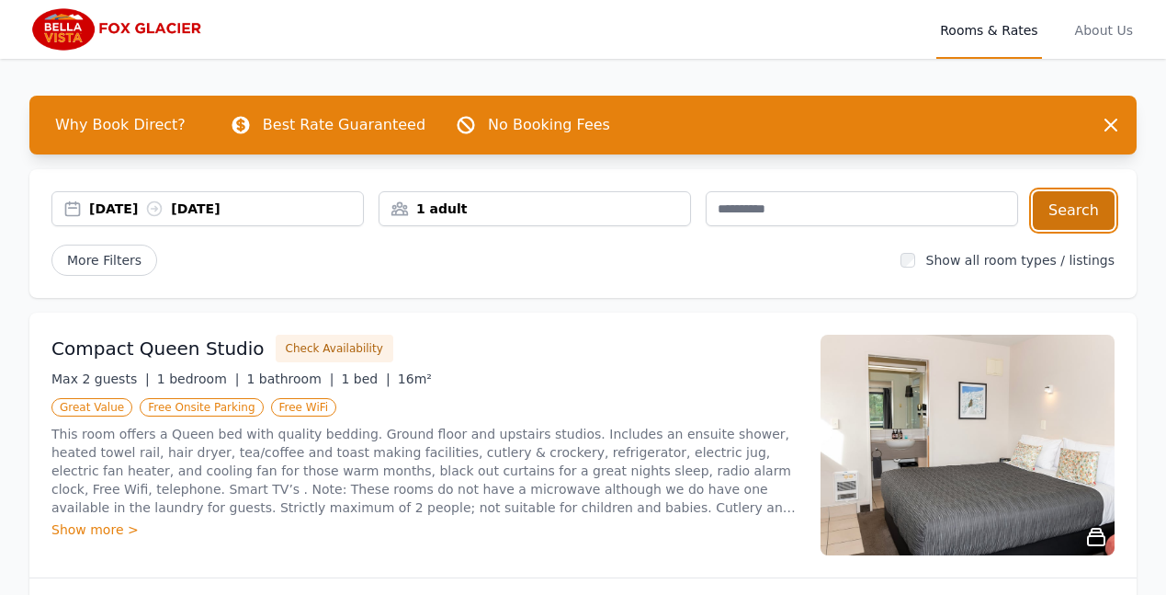
click at [1065, 205] on button "Search" at bounding box center [1074, 210] width 82 height 39
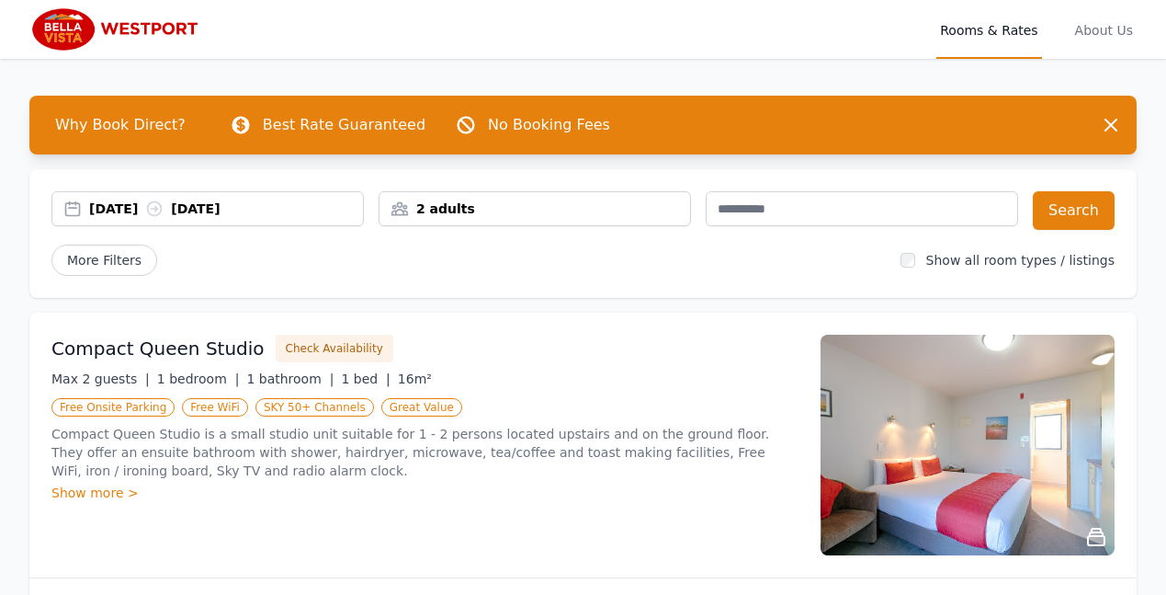
click at [161, 208] on div "[DATE] [DATE]" at bounding box center [226, 208] width 274 height 18
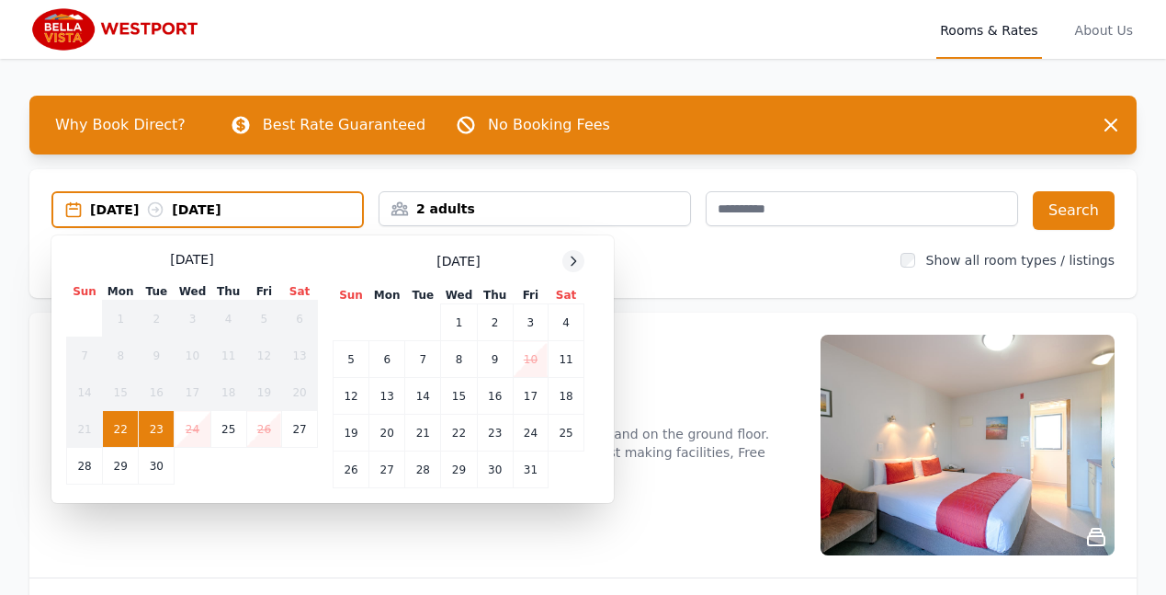
click at [573, 258] on icon at bounding box center [574, 260] width 5 height 8
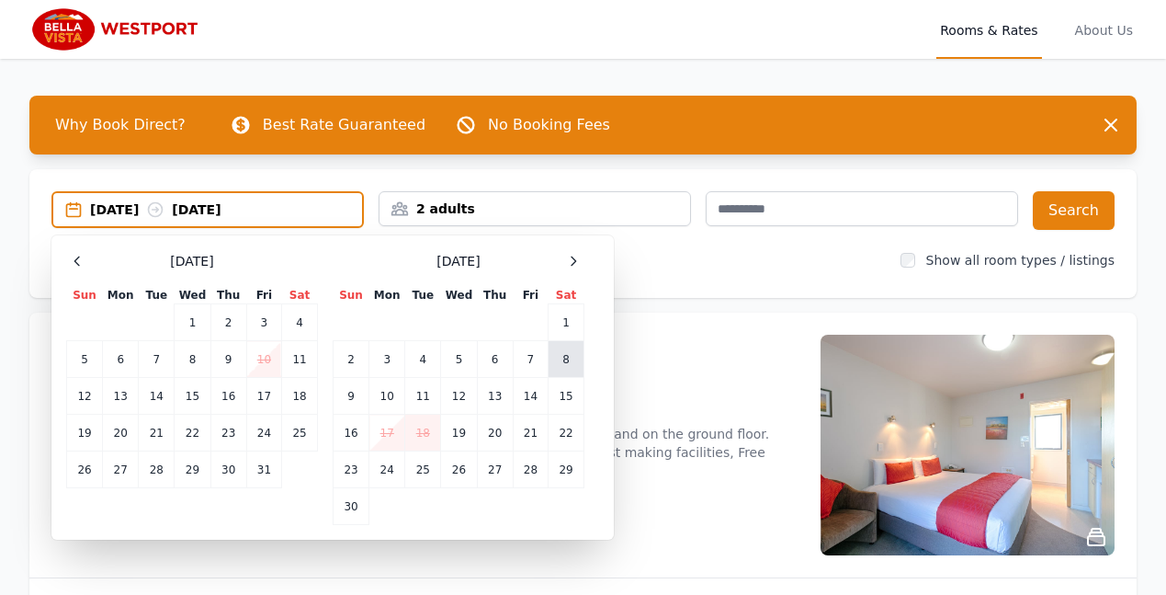
click at [566, 360] on td "8" at bounding box center [567, 359] width 36 height 37
click at [348, 394] on td "9" at bounding box center [352, 396] width 36 height 37
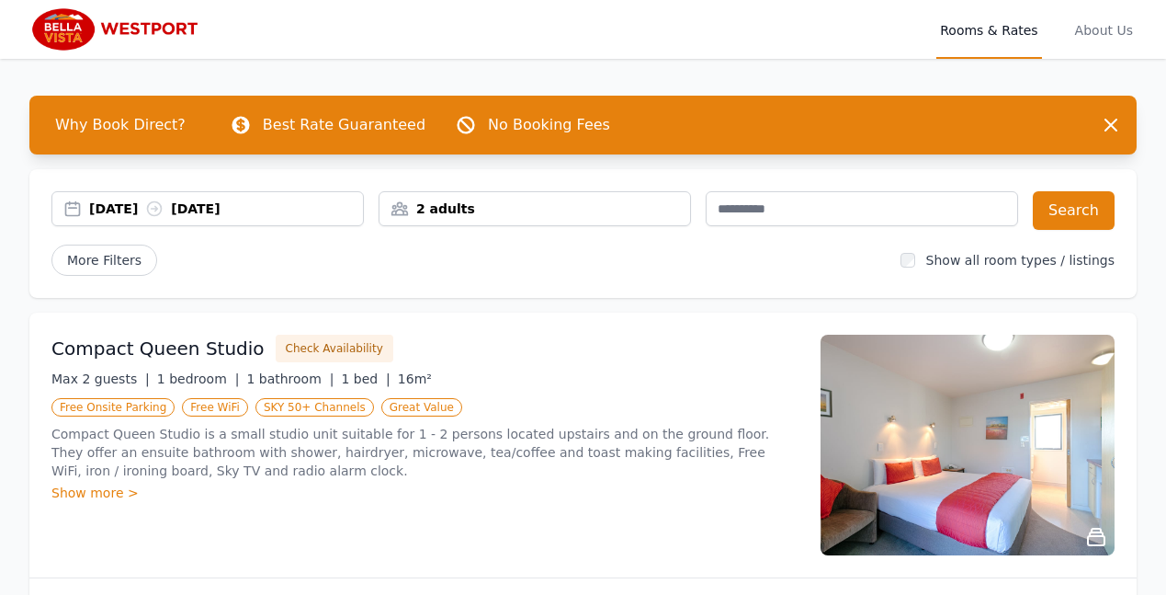
click at [405, 210] on div "2 adults" at bounding box center [535, 208] width 311 height 18
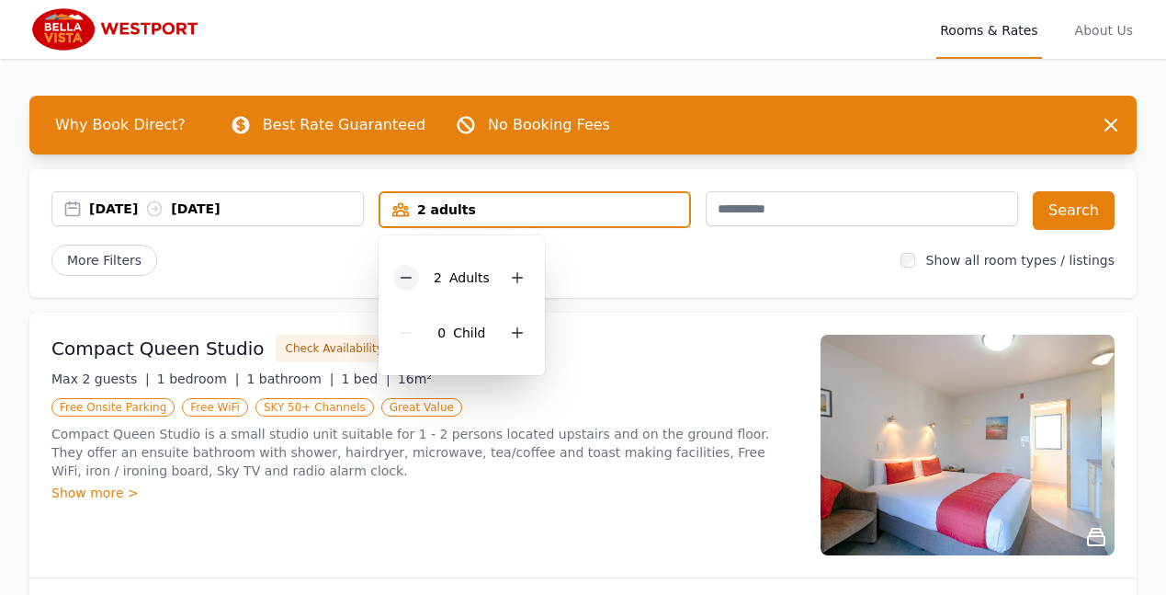
click at [408, 278] on icon at bounding box center [406, 277] width 15 height 15
click at [1071, 207] on button "Search" at bounding box center [1074, 210] width 82 height 39
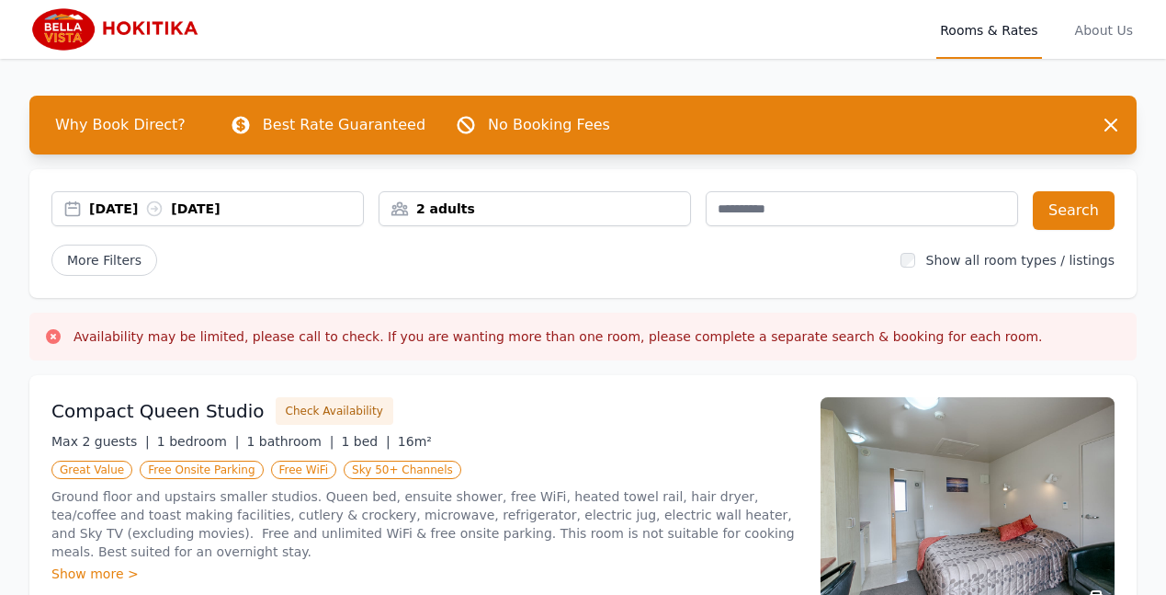
click at [276, 208] on div "[DATE] [DATE]" at bounding box center [226, 208] width 274 height 18
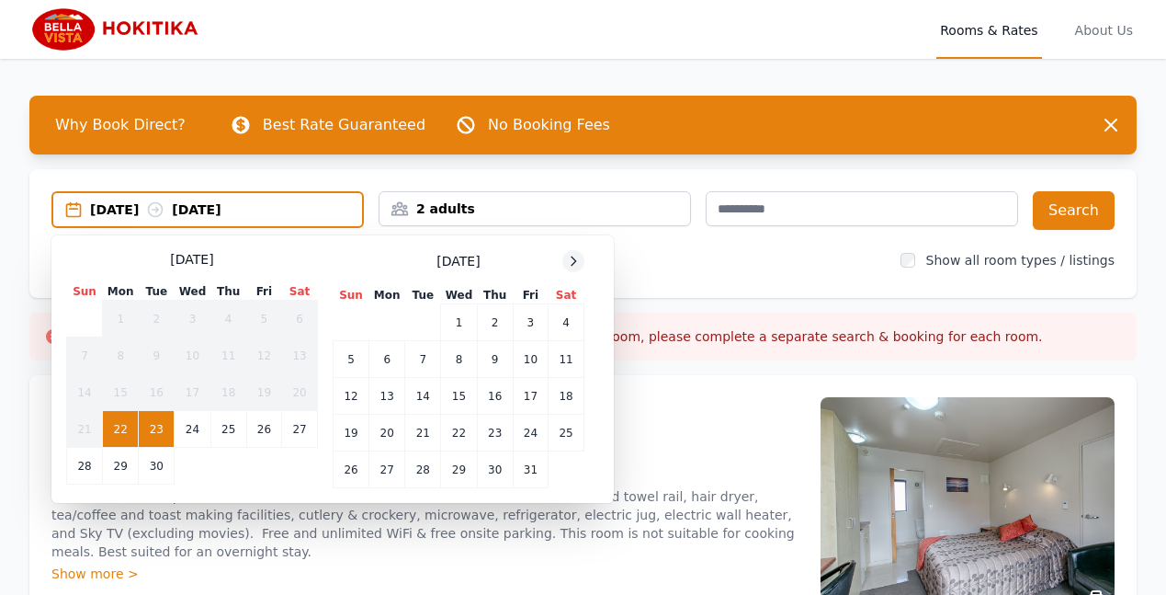
click at [569, 261] on icon at bounding box center [573, 261] width 15 height 15
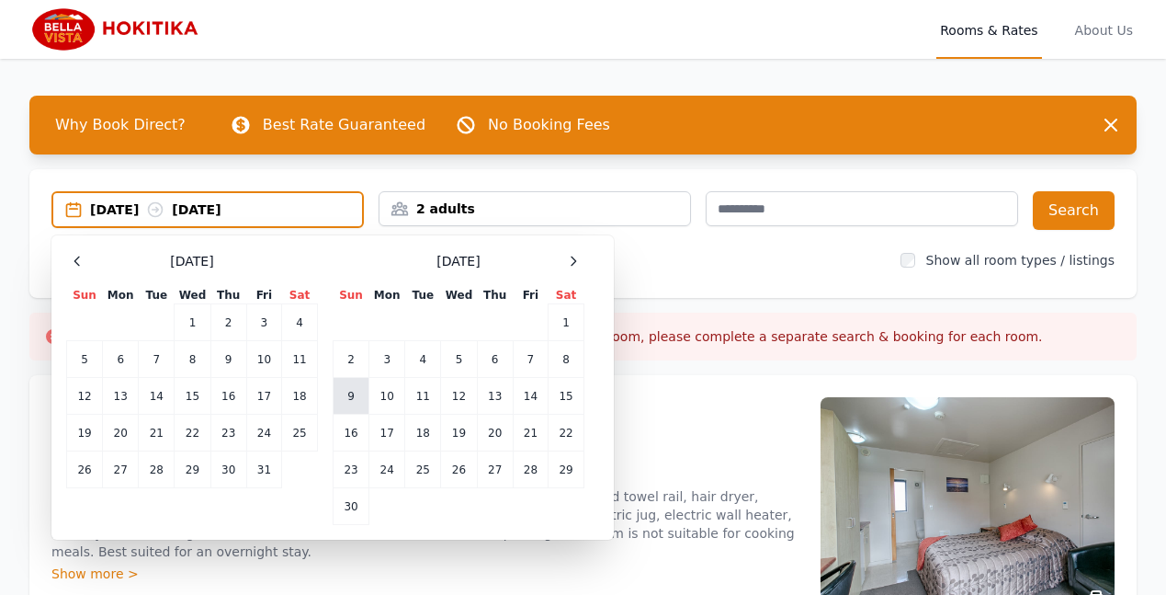
click at [347, 397] on td "9" at bounding box center [352, 396] width 36 height 37
click at [387, 398] on td "10" at bounding box center [387, 396] width 36 height 37
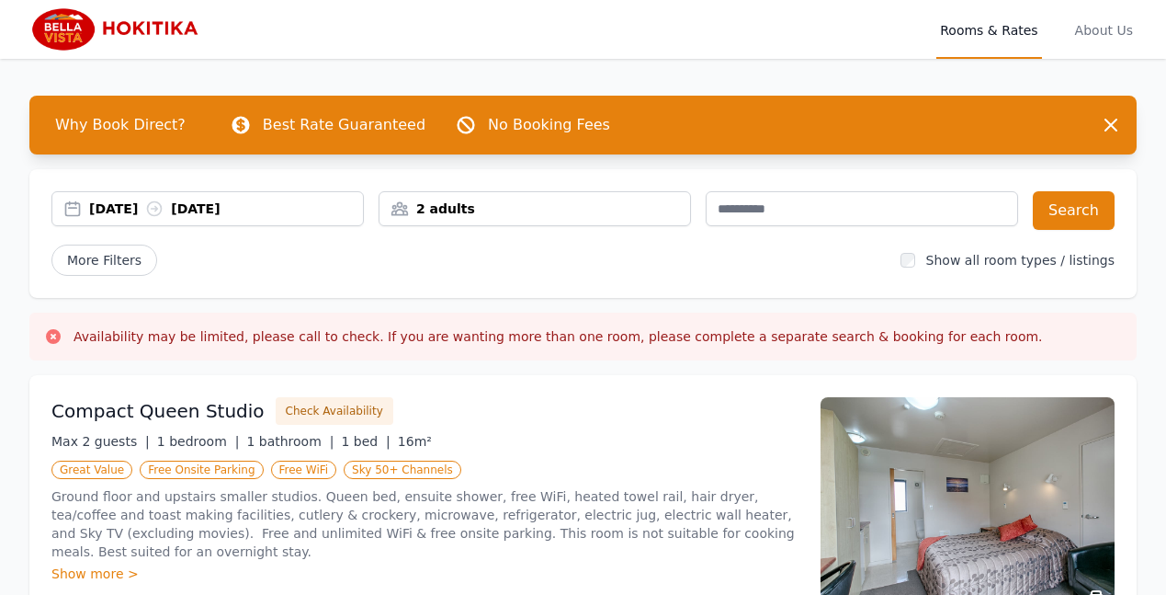
click at [410, 210] on div "2 adults" at bounding box center [535, 208] width 311 height 18
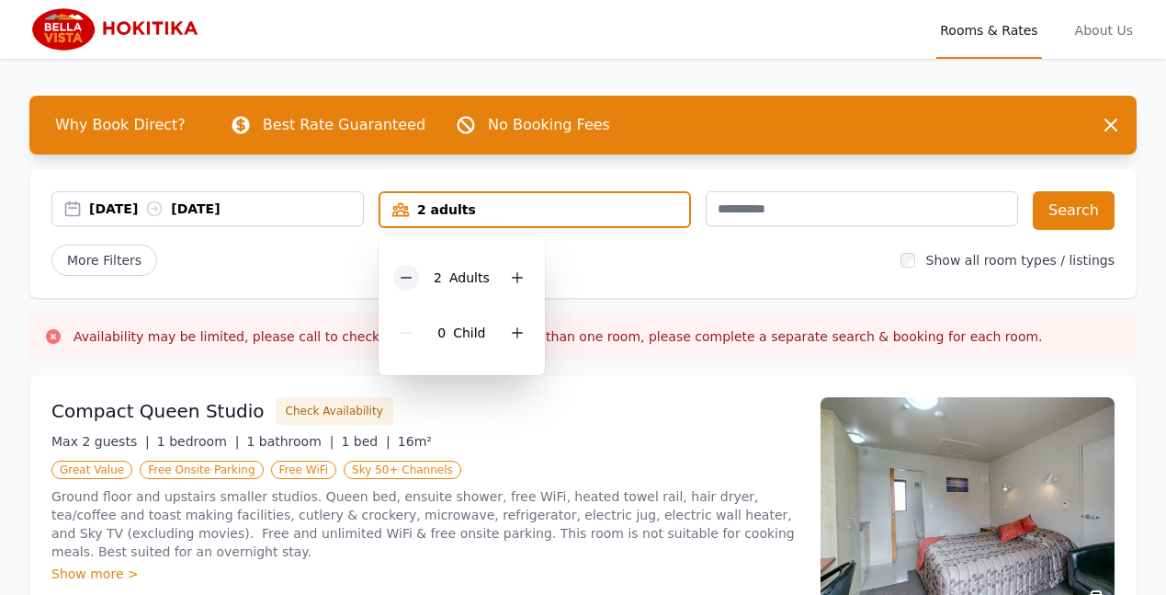
click at [407, 278] on icon at bounding box center [406, 277] width 15 height 15
click at [1084, 207] on button "Search" at bounding box center [1074, 210] width 82 height 39
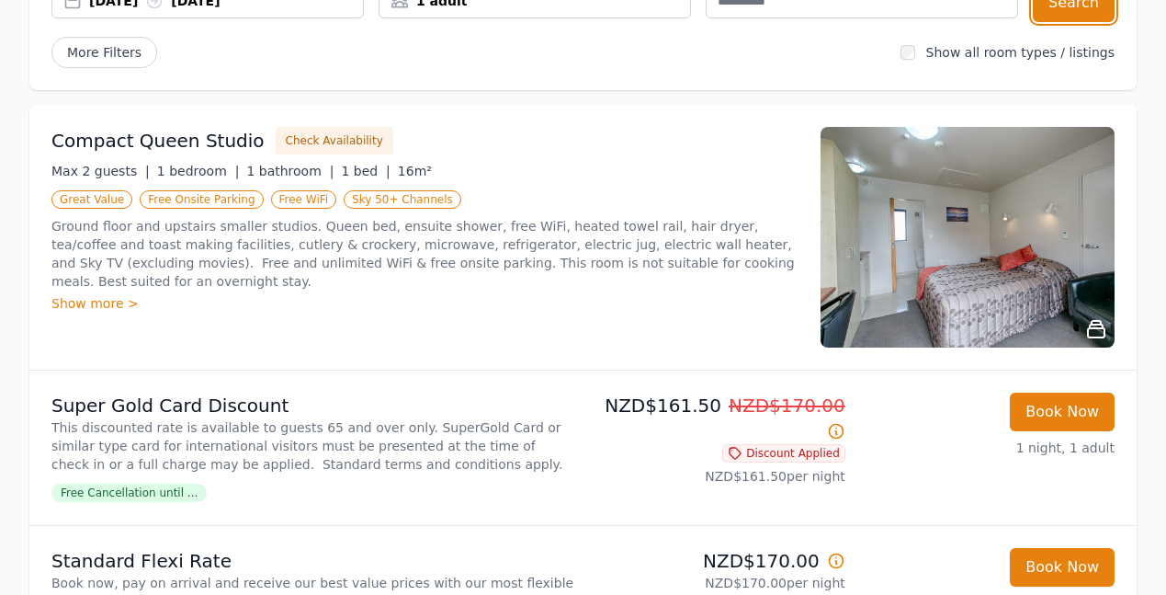
scroll to position [294, 0]
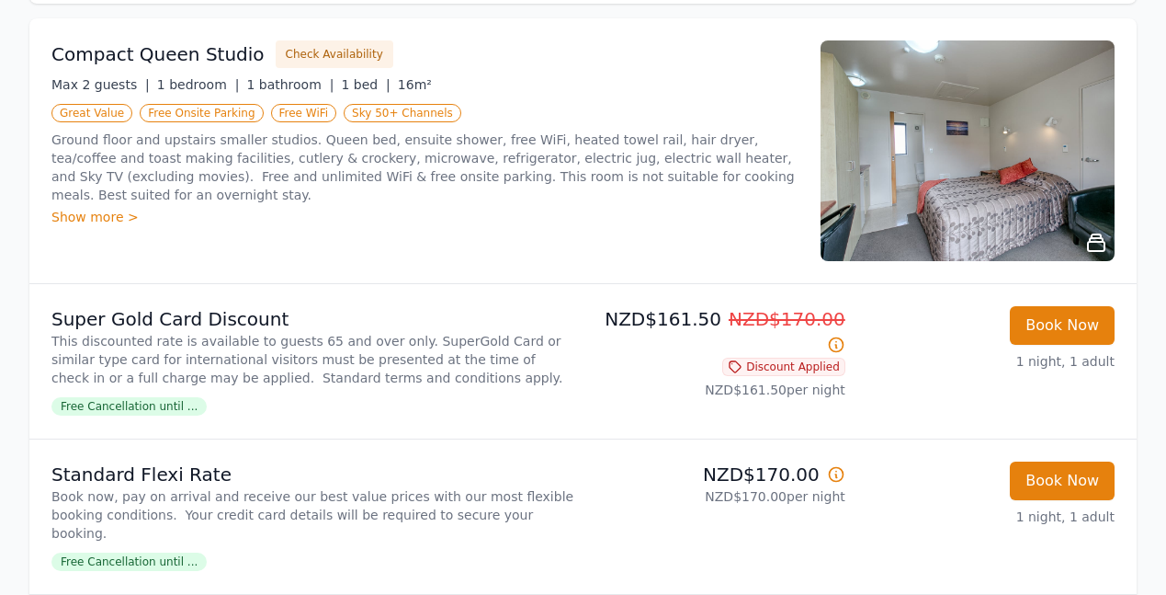
click at [91, 402] on span "Free Cancellation until ..." at bounding box center [128, 406] width 155 height 18
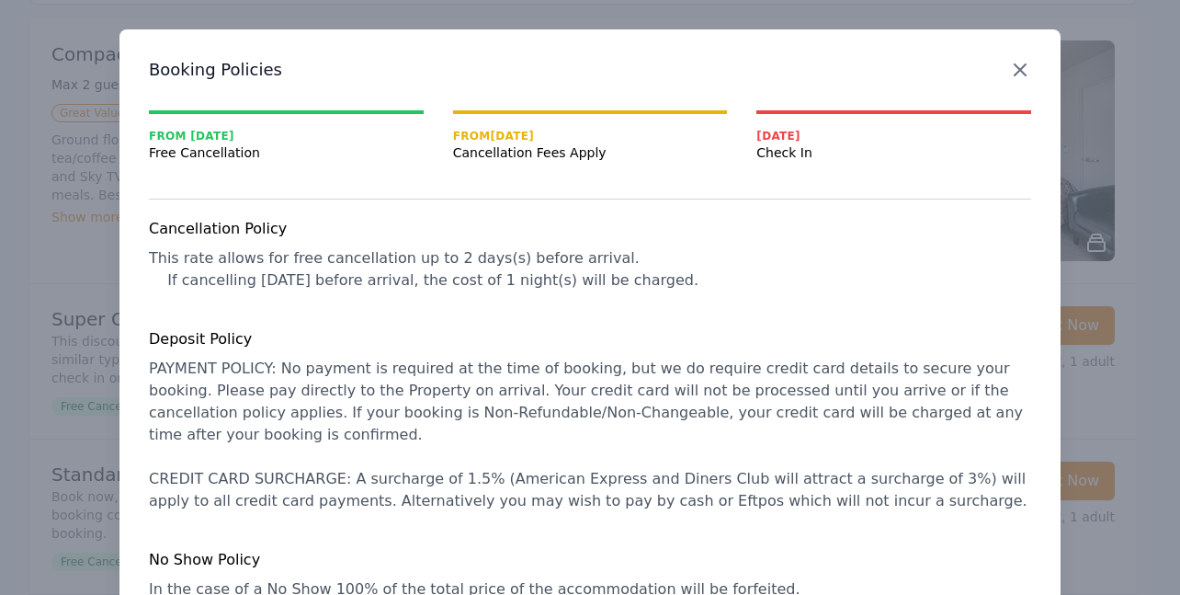
click at [1009, 67] on icon "button" at bounding box center [1020, 70] width 22 height 22
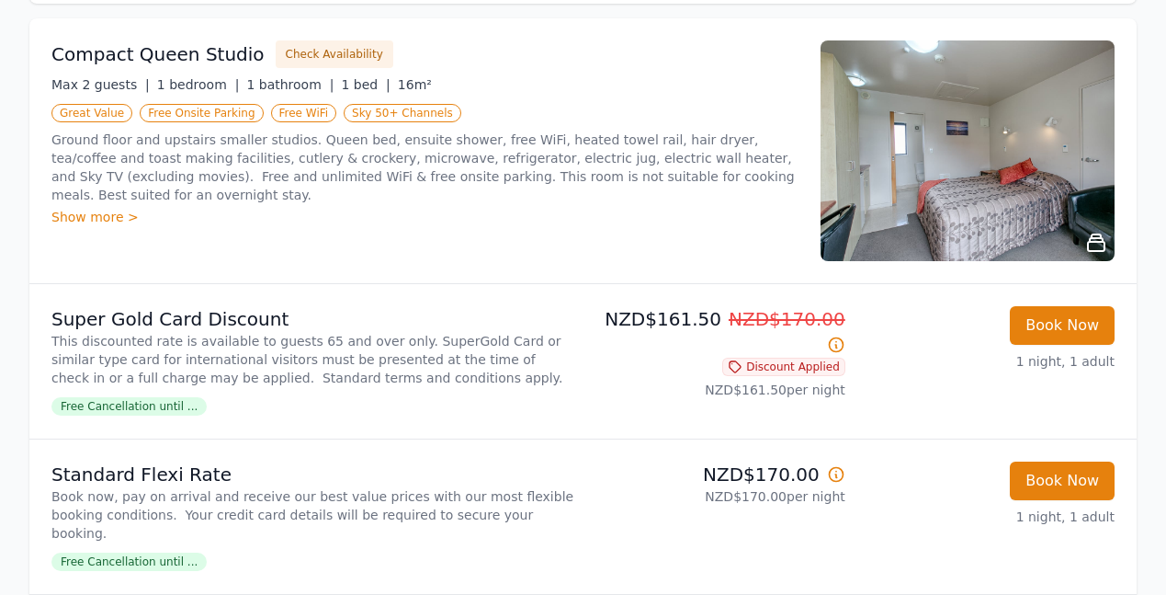
click at [133, 552] on span "Free Cancellation until ..." at bounding box center [128, 561] width 155 height 18
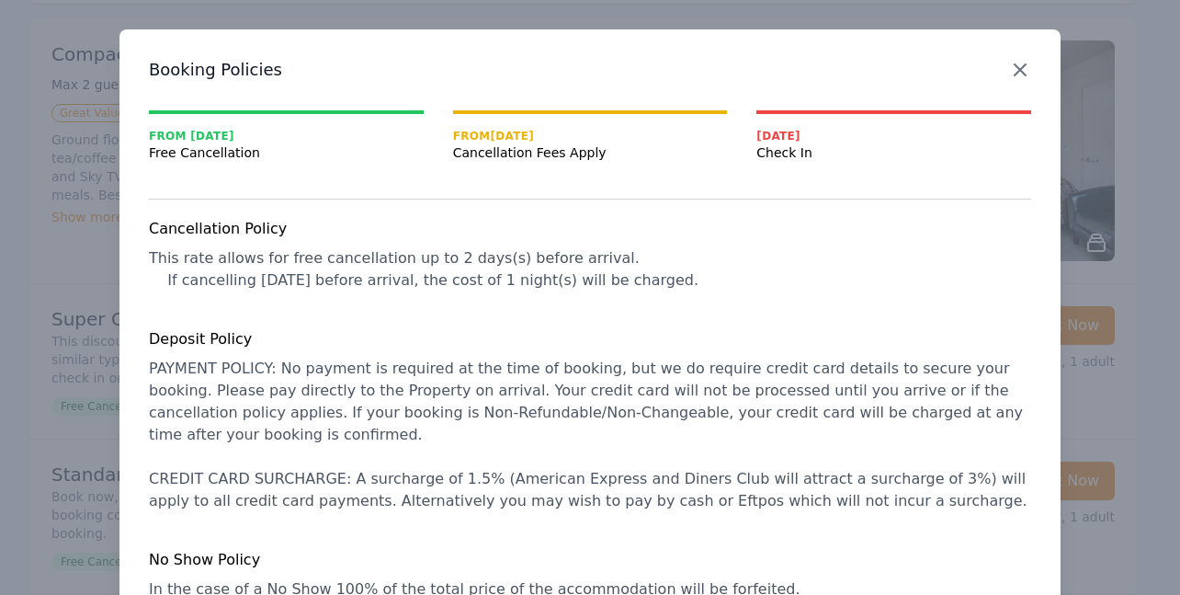
click at [1009, 68] on icon "button" at bounding box center [1020, 70] width 22 height 22
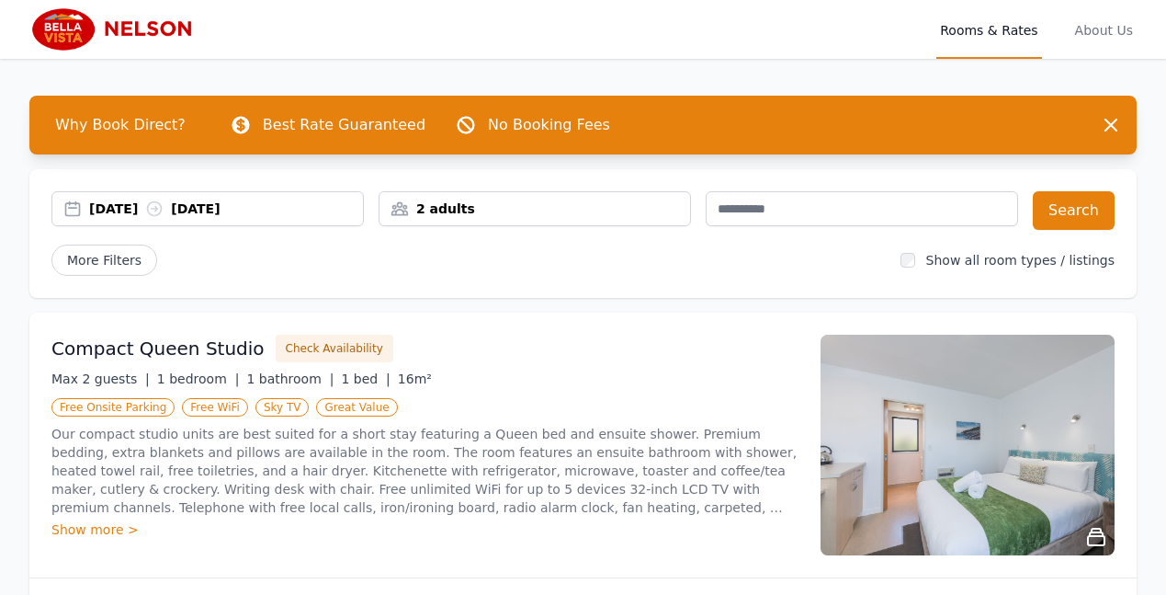
click at [275, 206] on div "[DATE] [DATE]" at bounding box center [226, 208] width 274 height 18
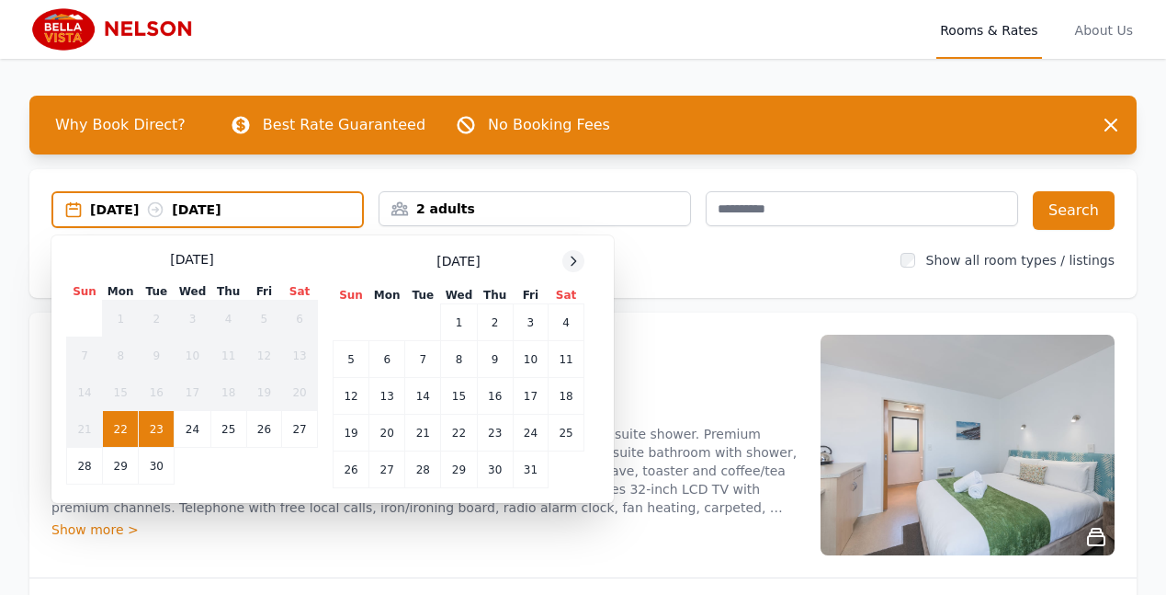
click at [570, 259] on icon at bounding box center [573, 261] width 15 height 15
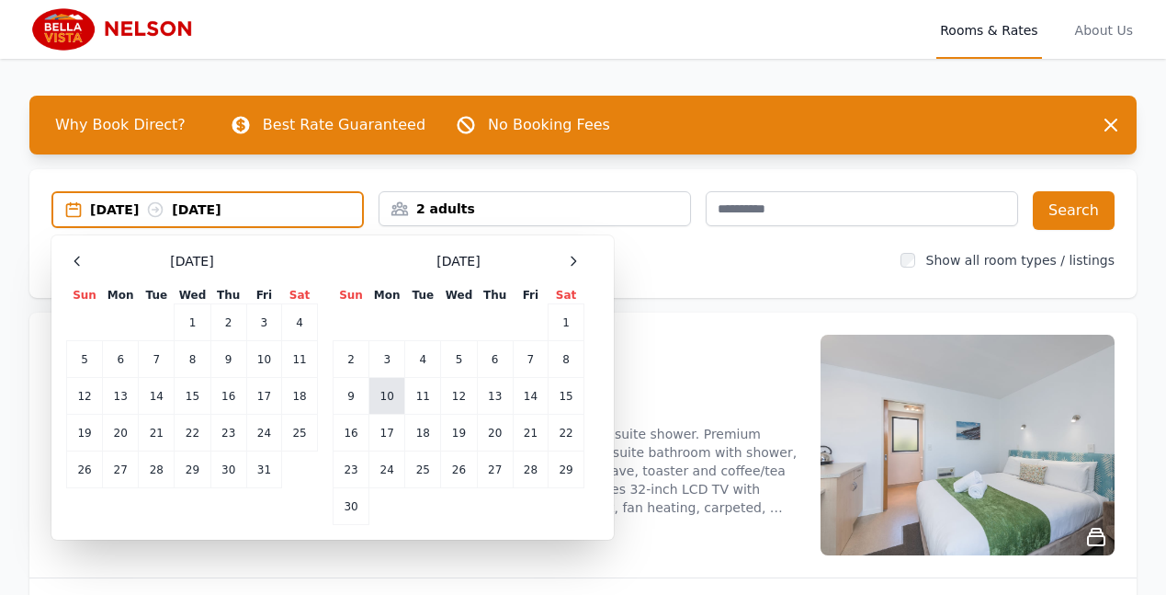
click at [384, 393] on td "10" at bounding box center [387, 396] width 36 height 37
click at [220, 203] on div "[DATE] --" at bounding box center [226, 209] width 272 height 18
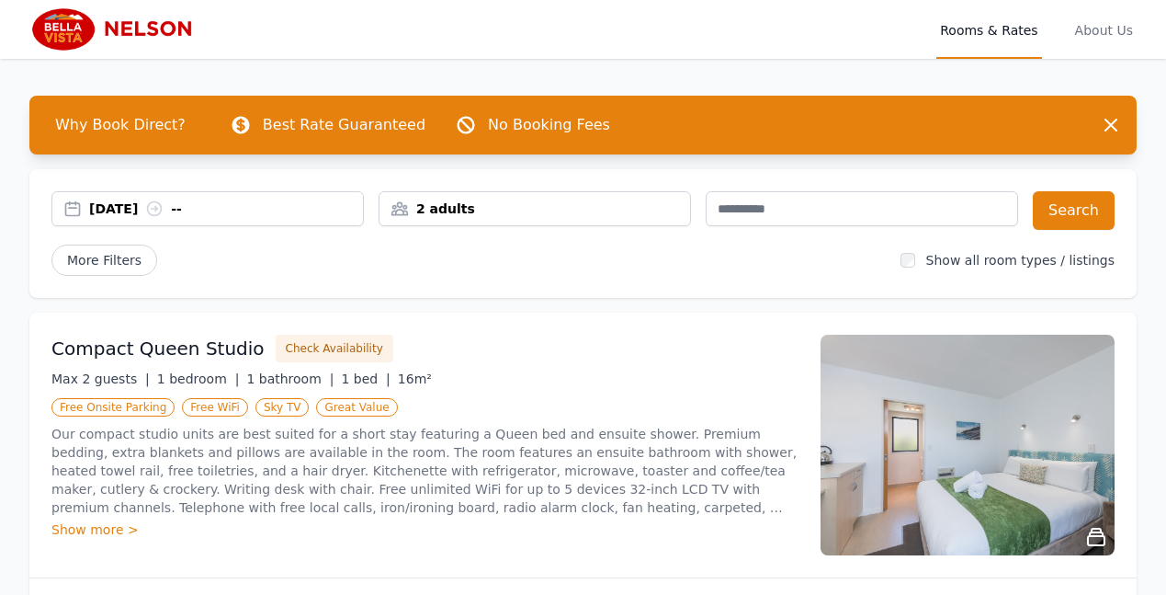
click at [75, 205] on div "[DATE] --" at bounding box center [207, 208] width 311 height 18
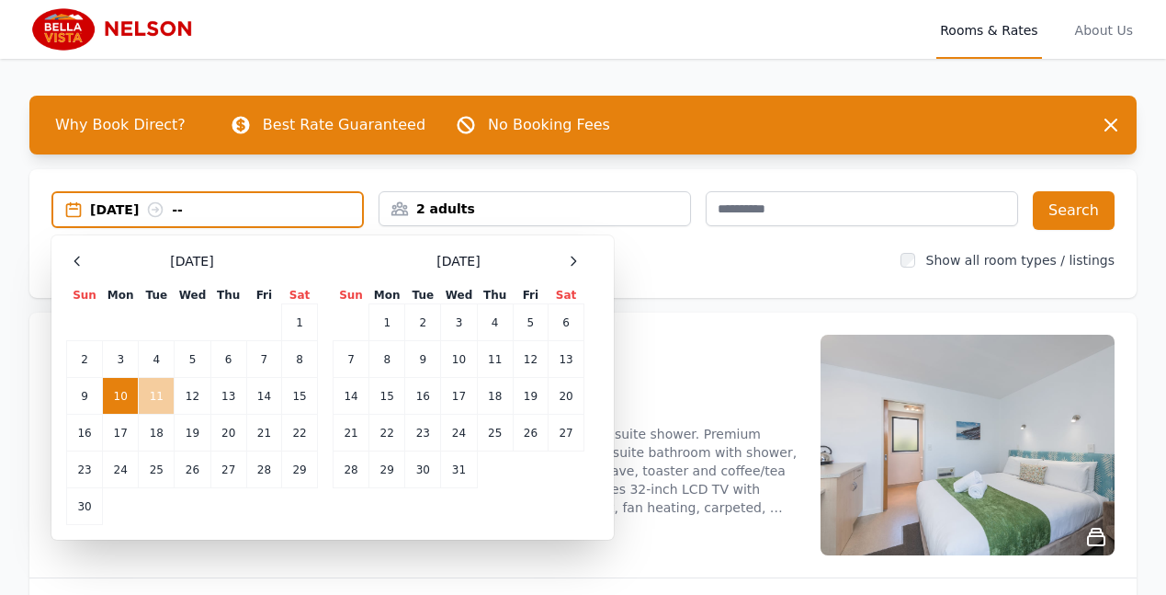
click at [154, 392] on td "11" at bounding box center [157, 396] width 36 height 37
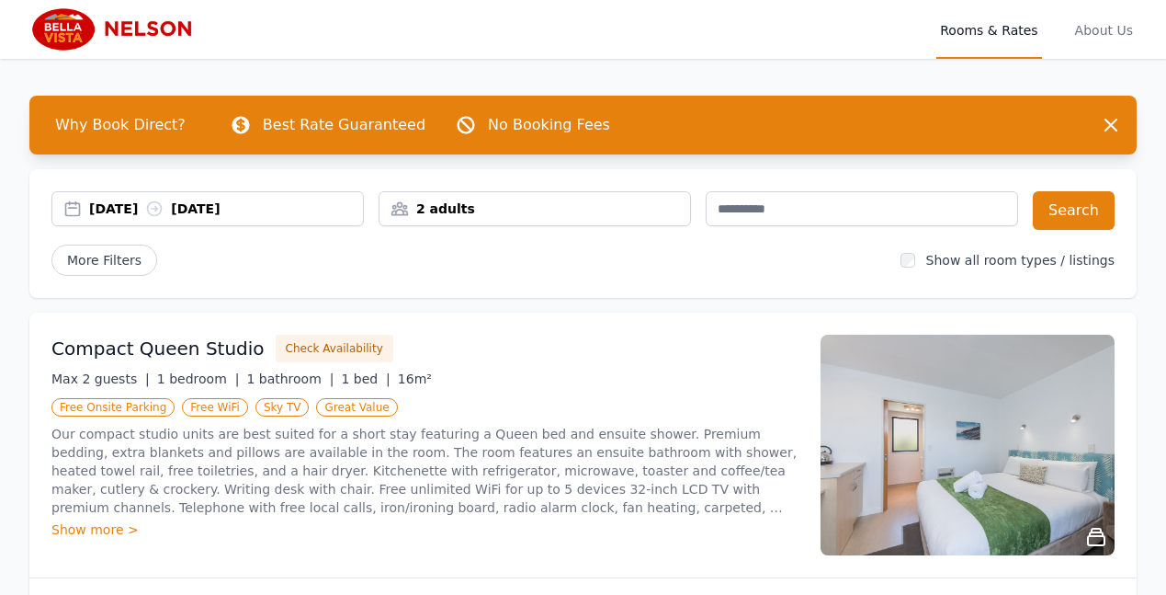
click at [403, 206] on div "2 adults" at bounding box center [535, 208] width 311 height 18
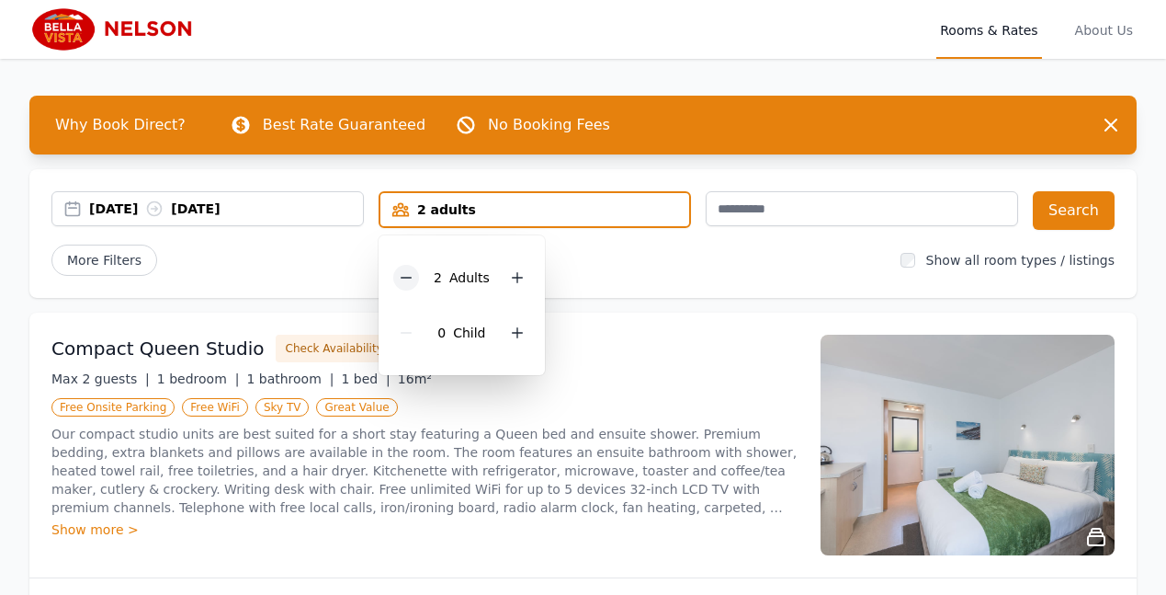
click at [404, 274] on icon at bounding box center [406, 277] width 15 height 15
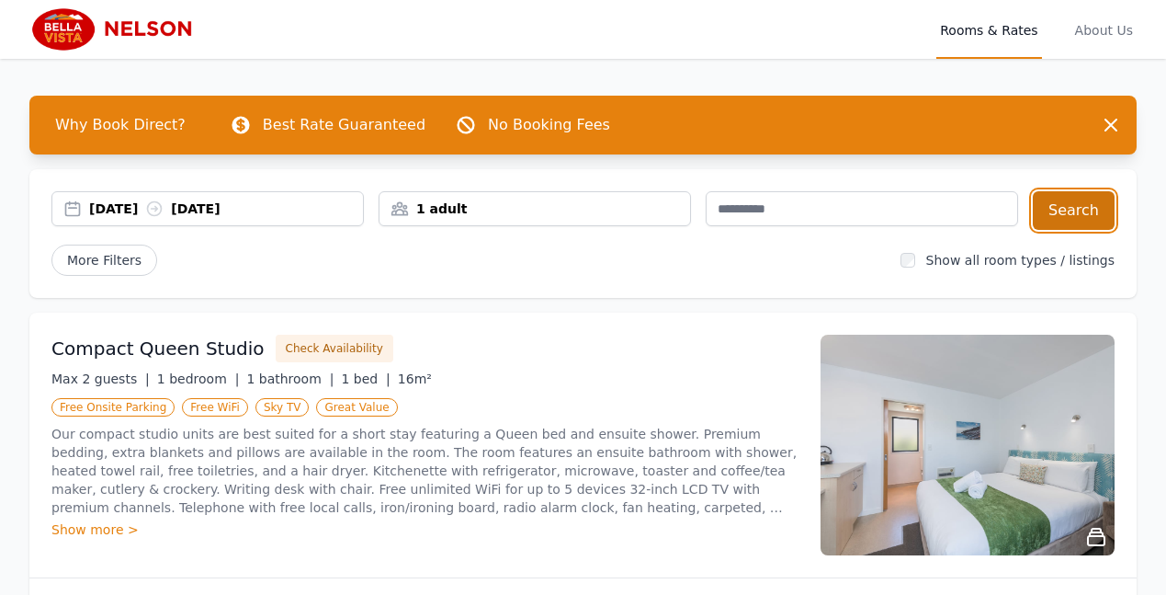
click at [1077, 209] on button "Search" at bounding box center [1074, 210] width 82 height 39
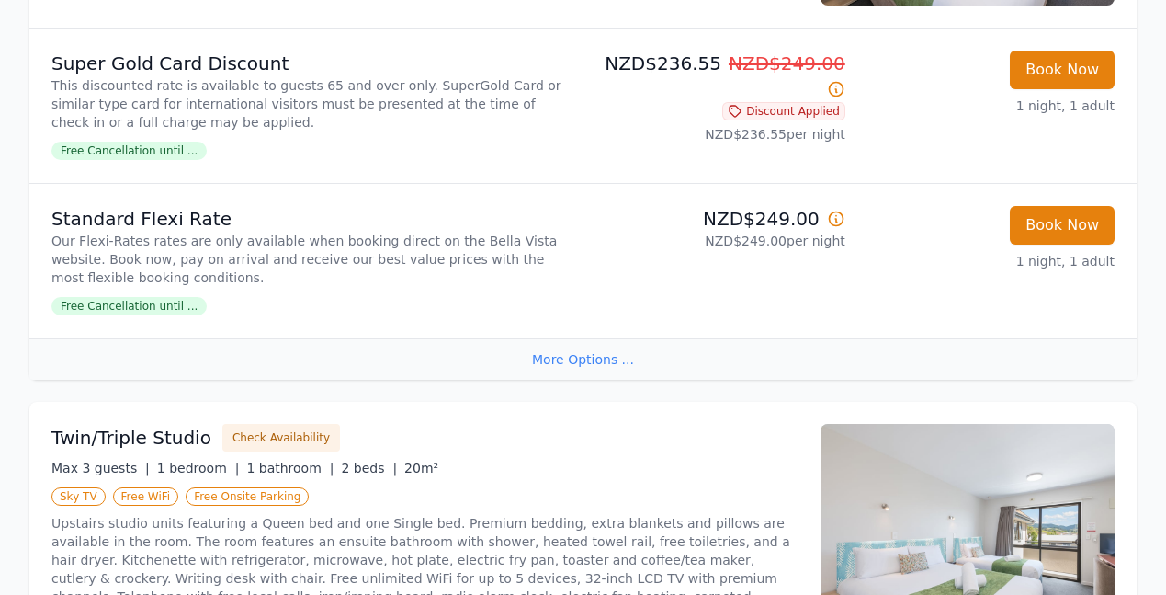
scroll to position [1201, 0]
